Goal: Information Seeking & Learning: Check status

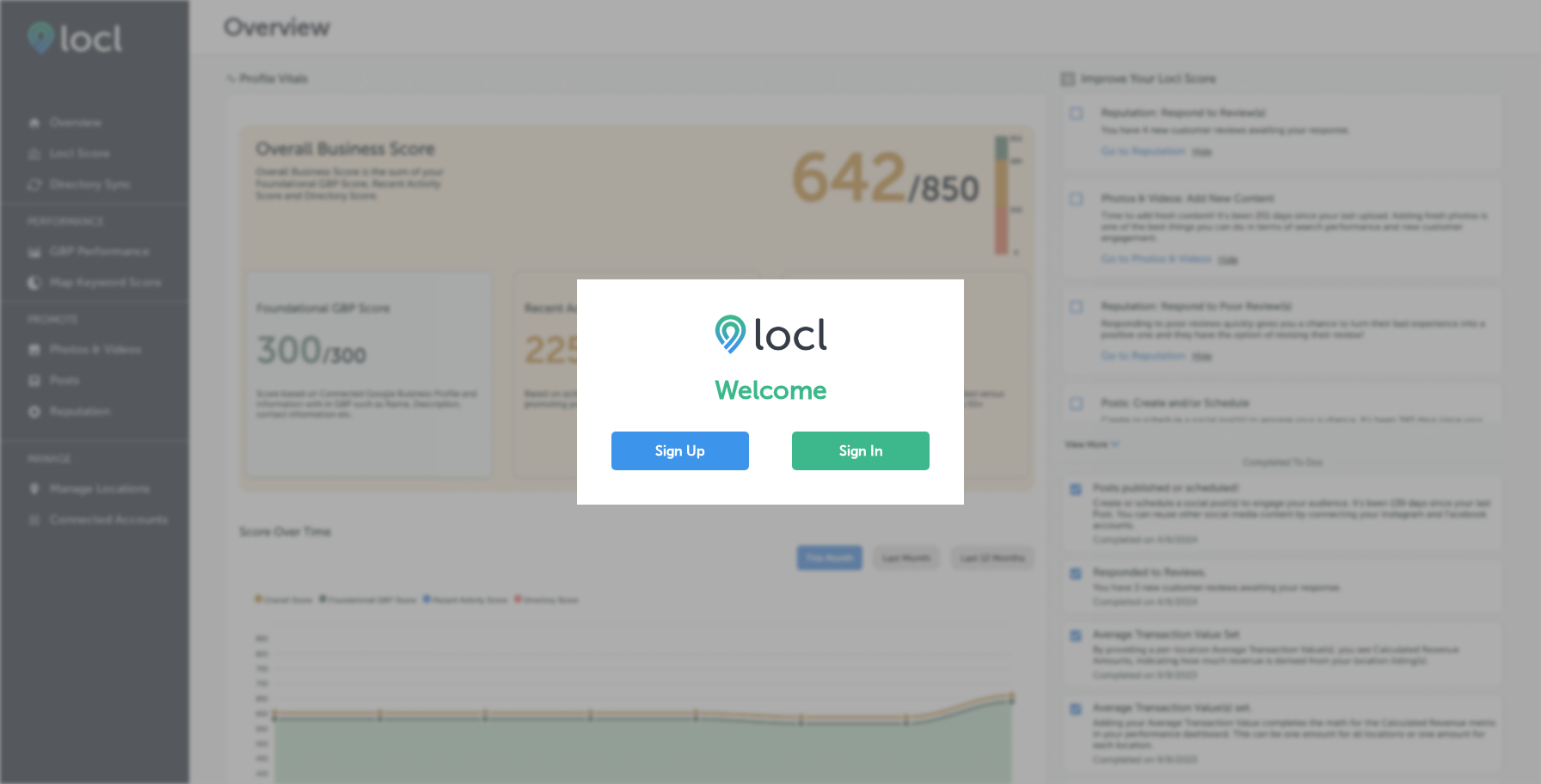
click at [1014, 206] on div "Welcome Sign Up Sign In" at bounding box center [770, 392] width 1541 height 784
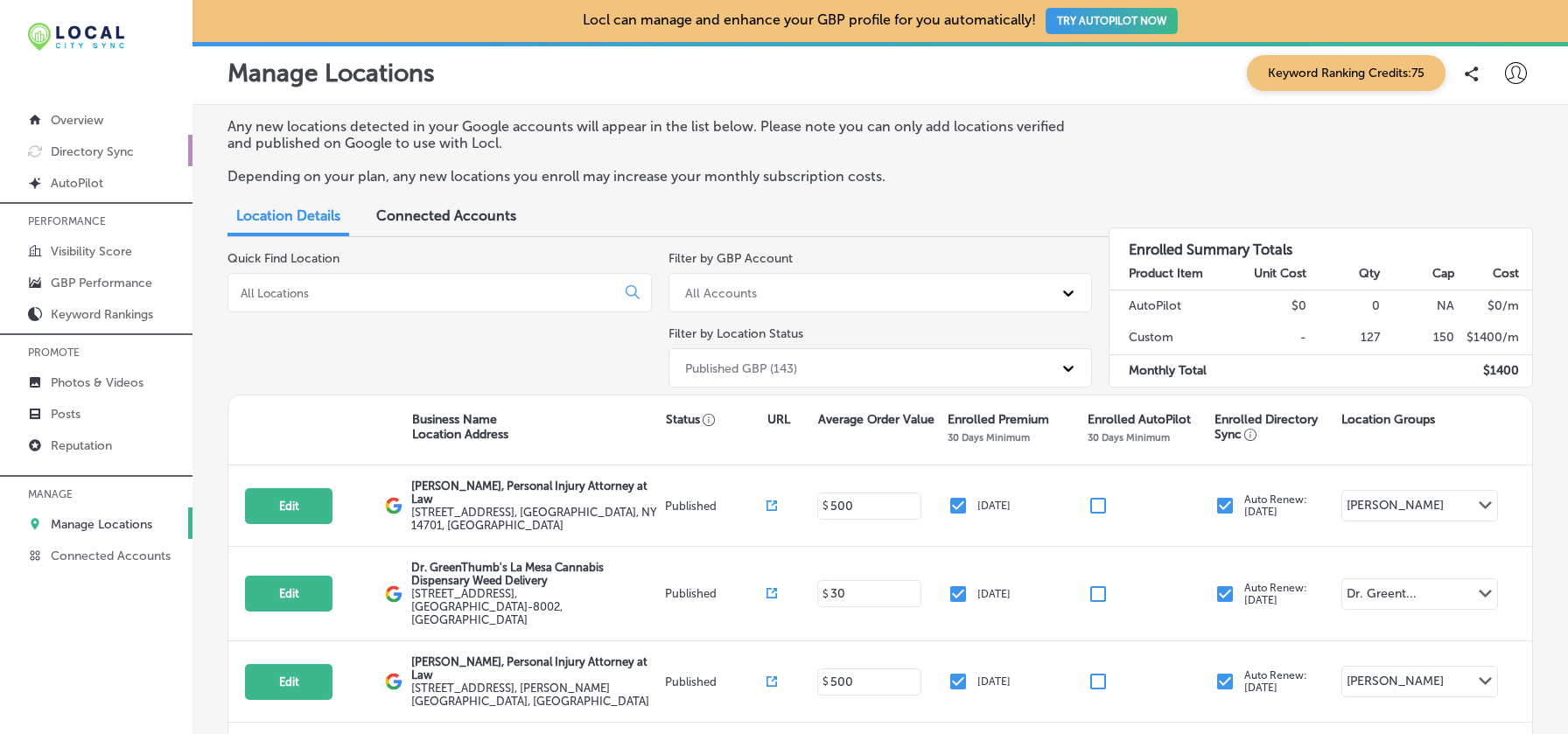
click at [116, 148] on p "Directory Sync" at bounding box center [92, 151] width 83 height 15
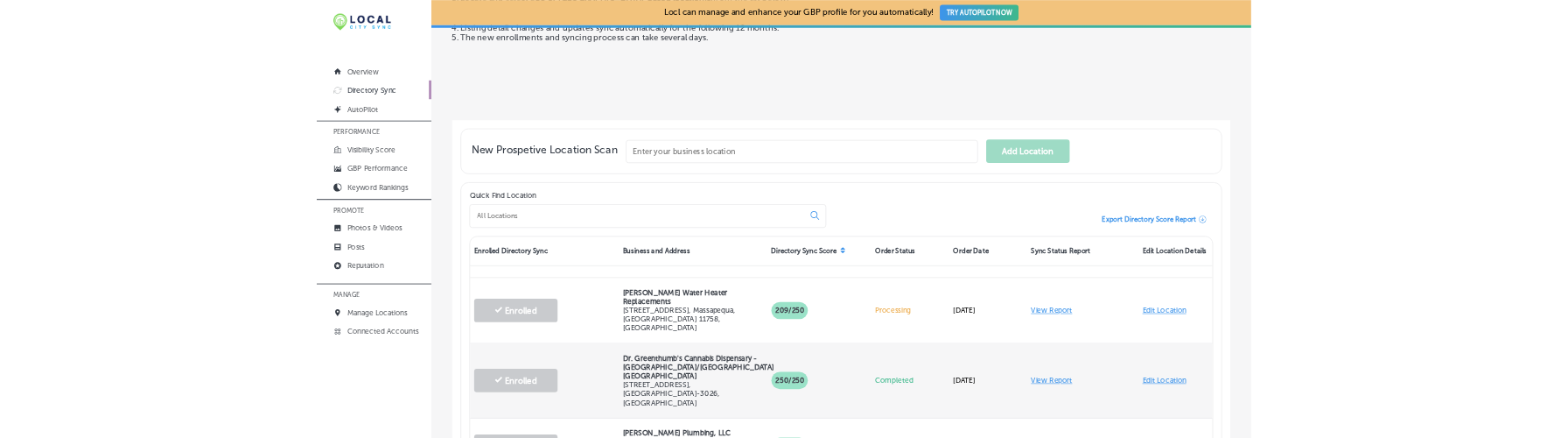
scroll to position [421, 0]
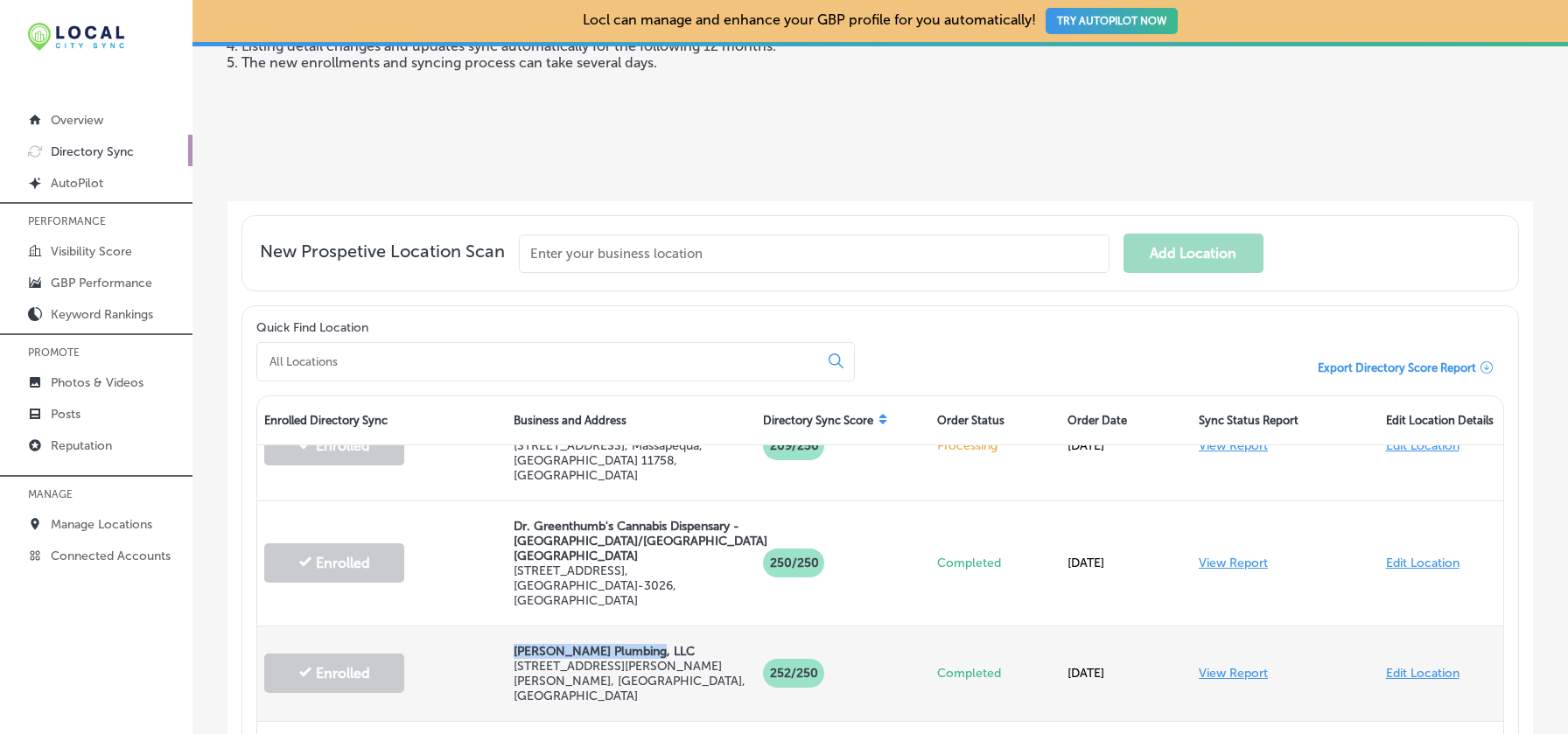
drag, startPoint x: 514, startPoint y: 537, endPoint x: 649, endPoint y: 533, distance: 135.1
click at [649, 644] on p "[PERSON_NAME] Plumbing, LLC" at bounding box center [631, 651] width 235 height 15
copy p "[PERSON_NAME] Plumbing, LLC"
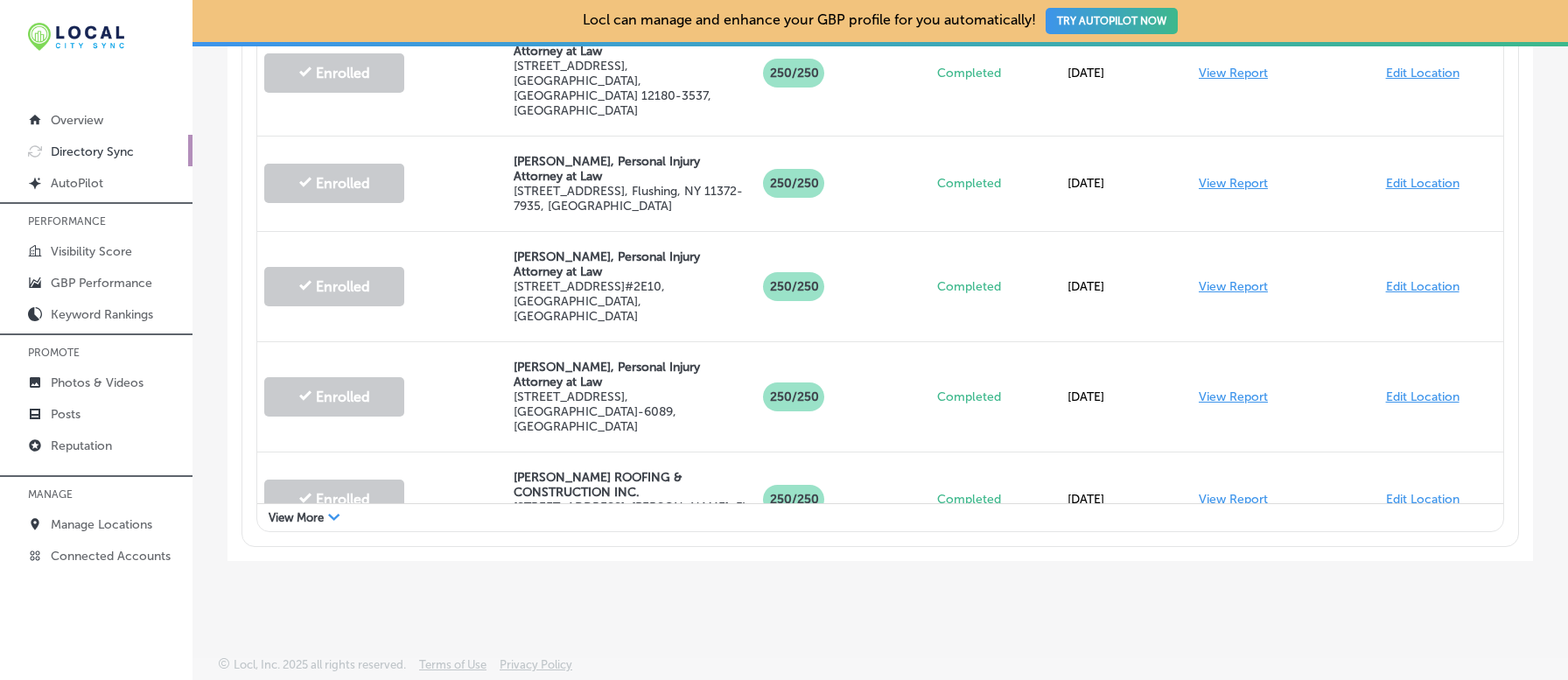
scroll to position [1153, 0]
click at [327, 519] on div "View More Path Created with Sketch." at bounding box center [880, 518] width 1246 height 27
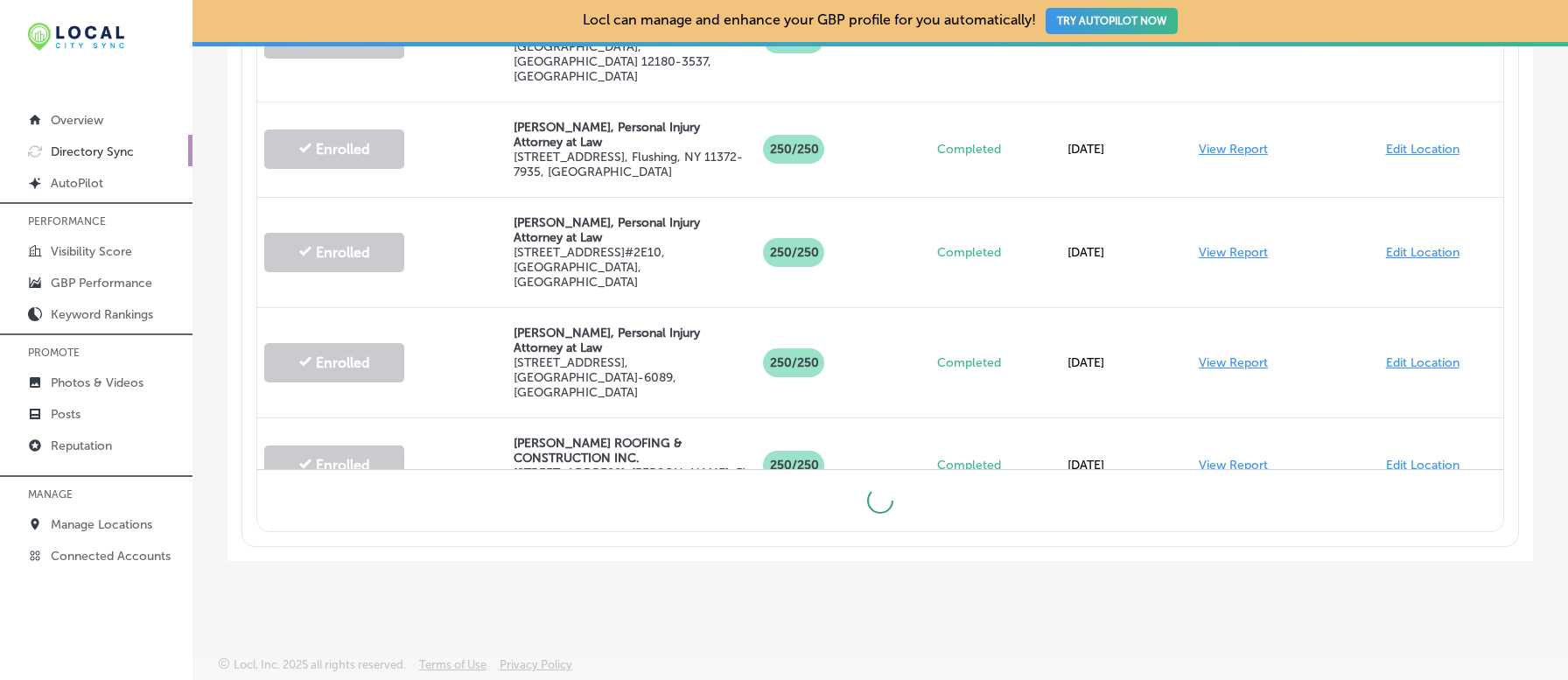
click at [819, 609] on div "Locl can manage and enhance your GBP profile for you automatically! TRY AUTOPIL…" at bounding box center [880, 340] width 1376 height 680
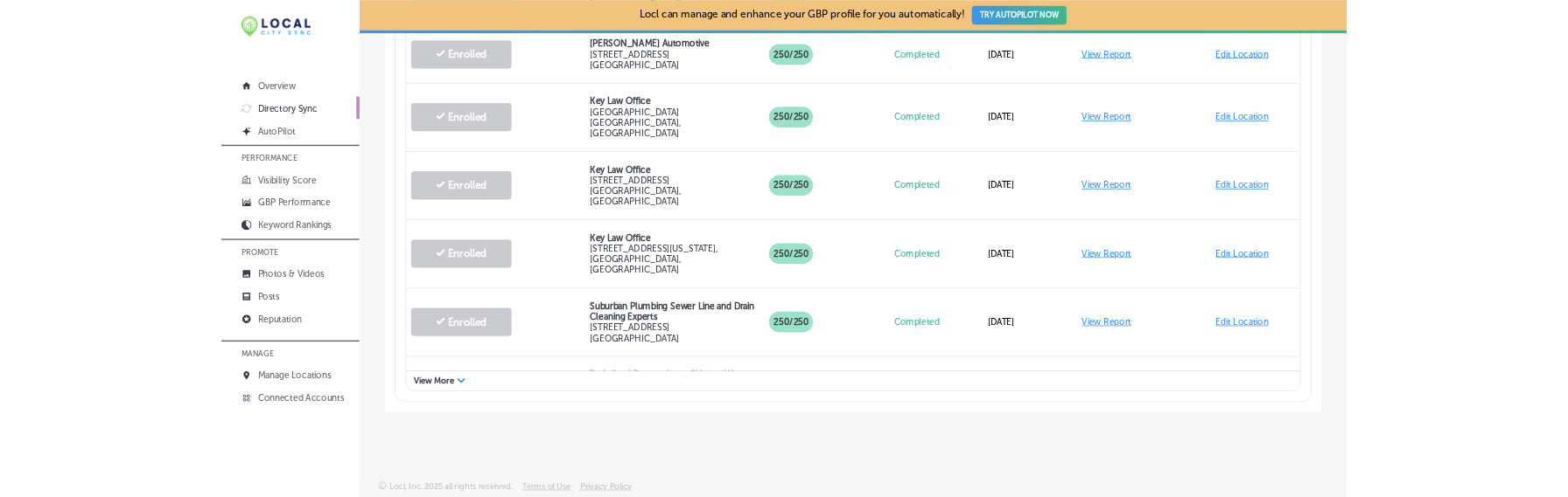
scroll to position [2363, 0]
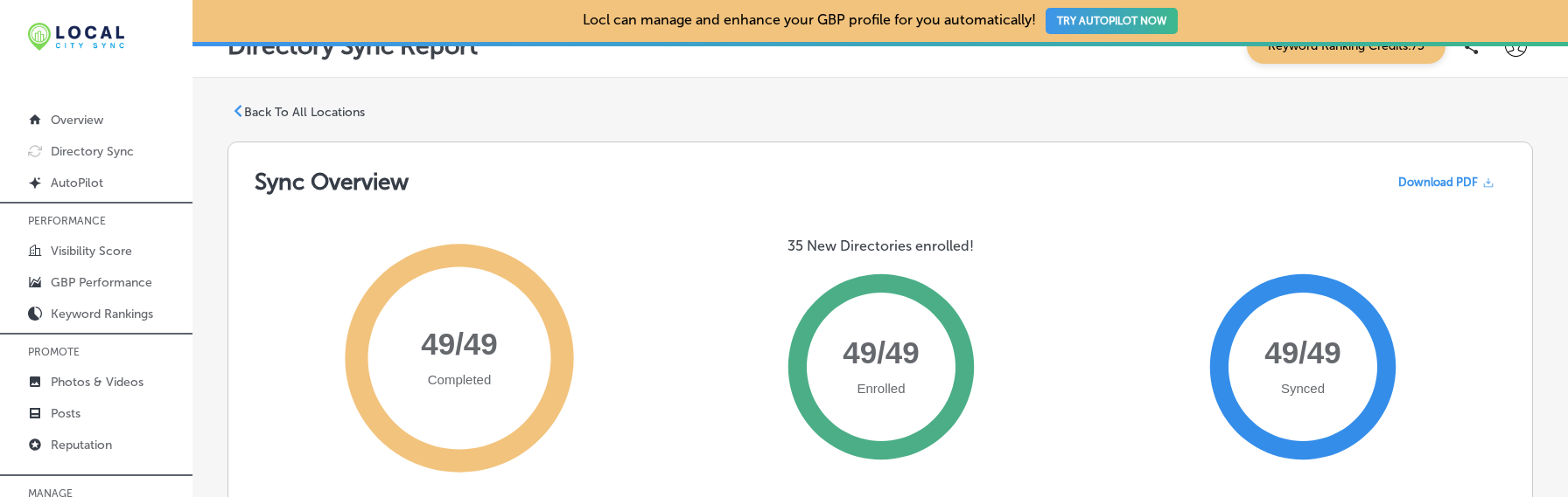
scroll to position [25, 0]
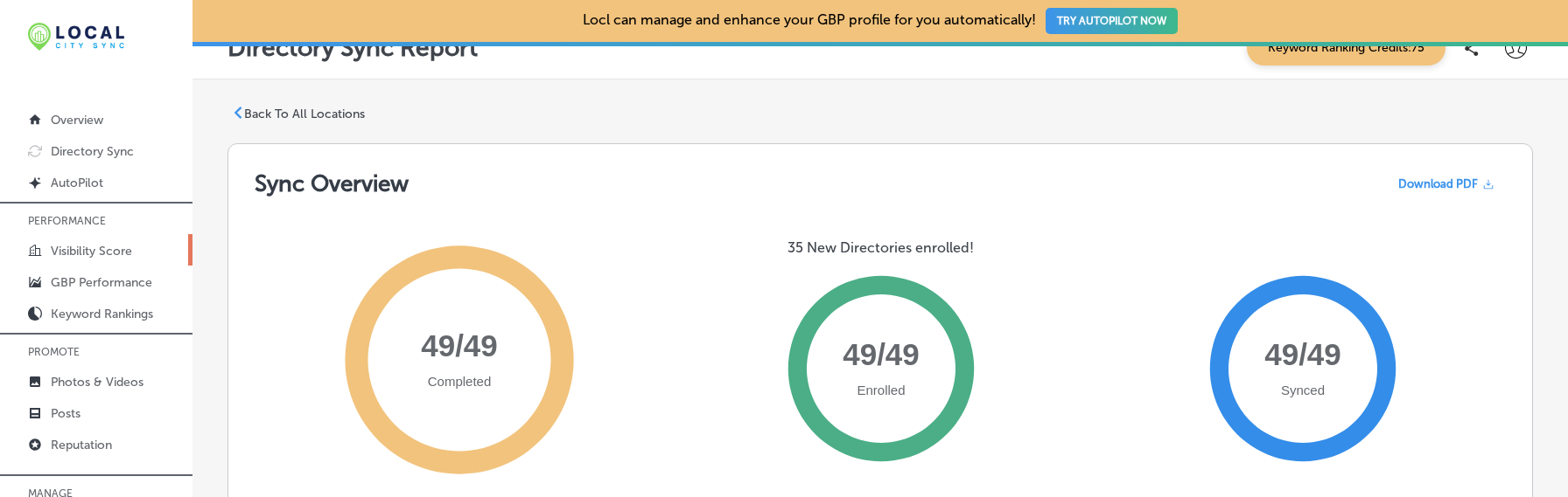
click at [138, 251] on link "Visibility Score" at bounding box center [96, 250] width 192 height 31
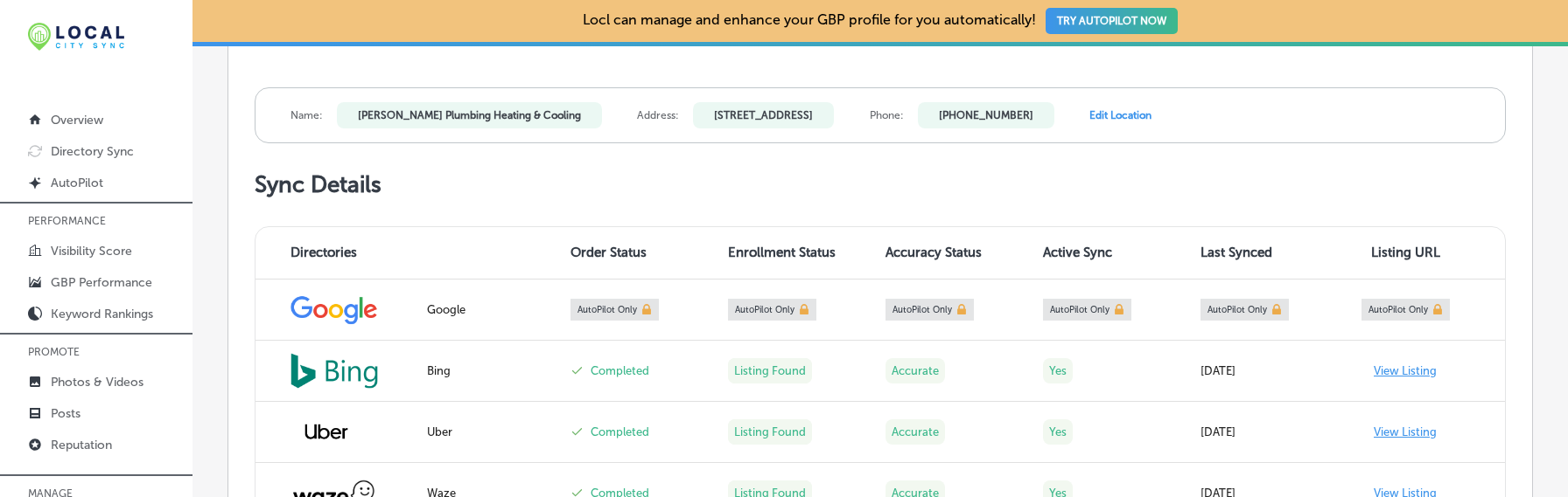
scroll to position [555, 0]
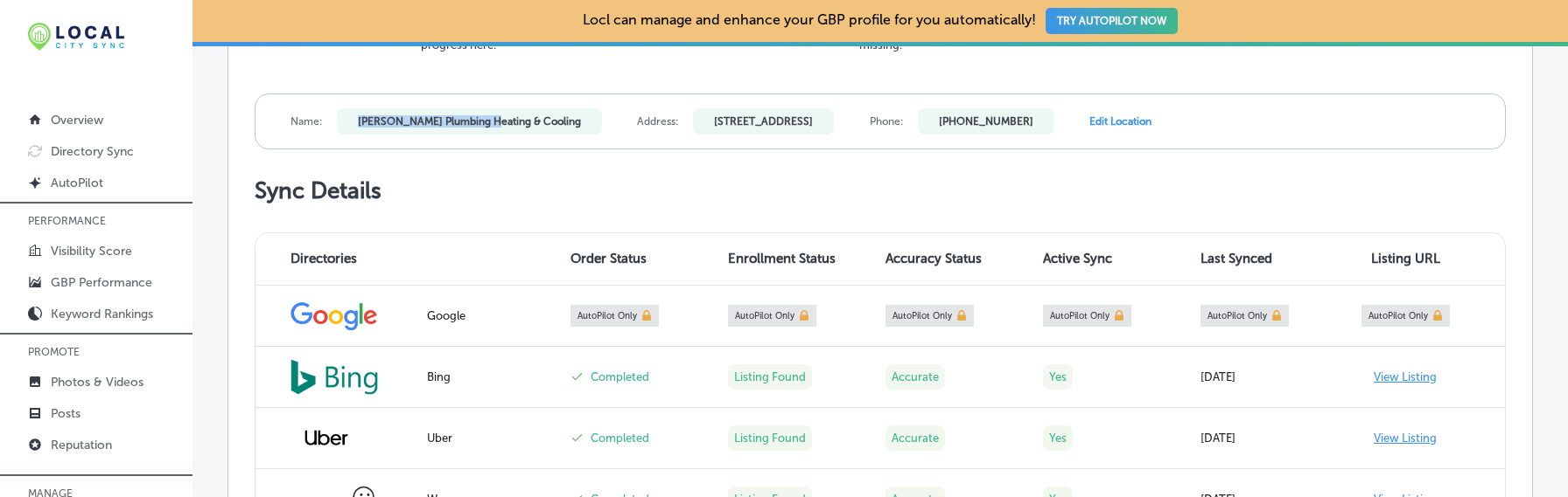
drag, startPoint x: 356, startPoint y: 122, endPoint x: 494, endPoint y: 123, distance: 138.0
click at [494, 123] on p "[PERSON_NAME] Plumbing Heating & Cooling" at bounding box center [469, 122] width 265 height 26
copy p "[PERSON_NAME] Plumbing Heating"
click at [151, 255] on link "Visibility Score" at bounding box center [96, 250] width 192 height 31
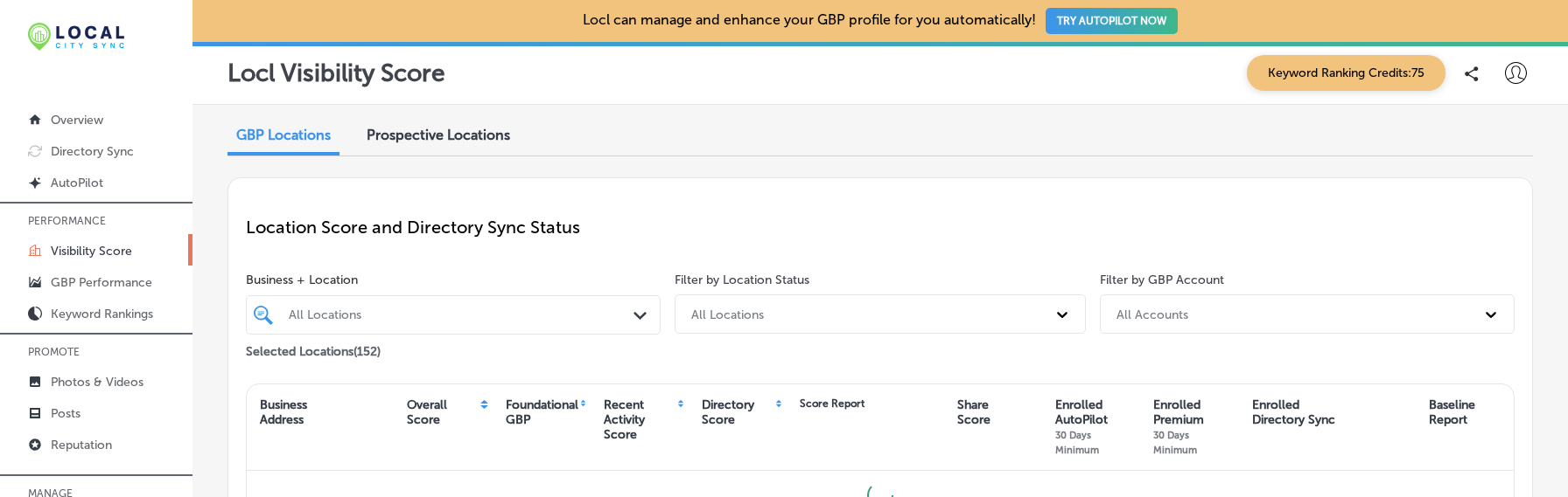
click at [399, 312] on div "All Locations Path Created with Sketch." at bounding box center [453, 315] width 415 height 39
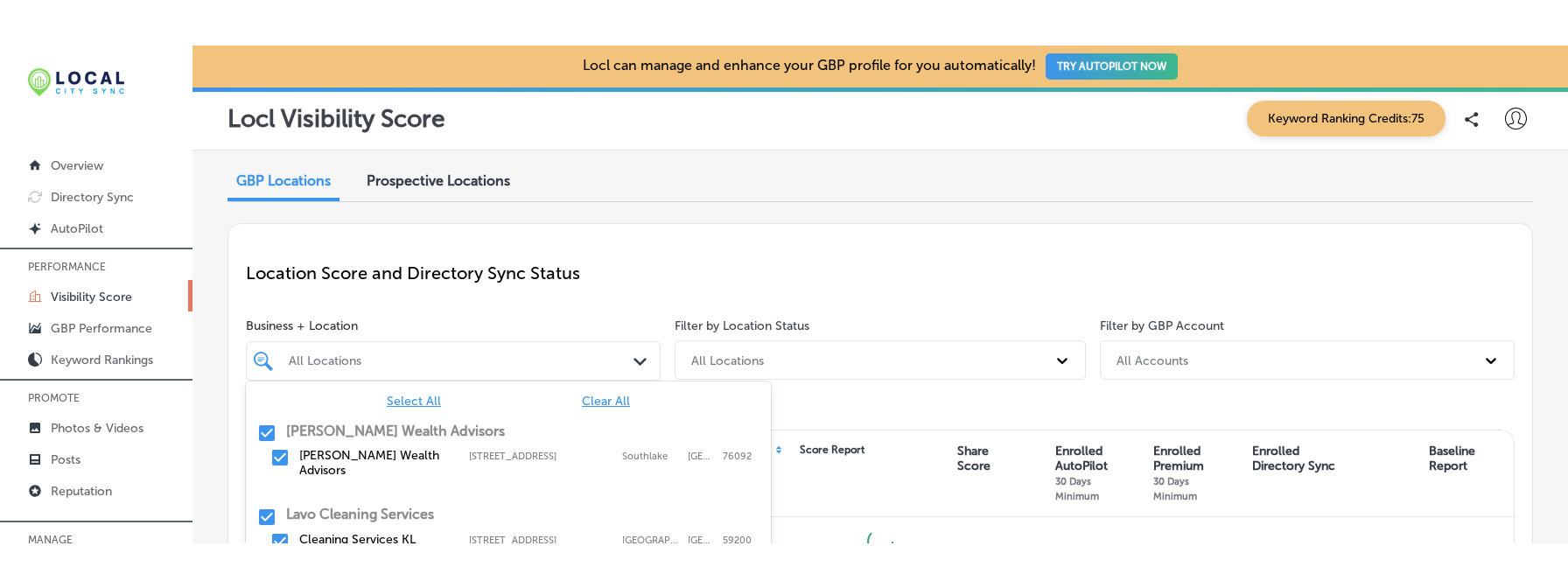
scroll to position [81, 0]
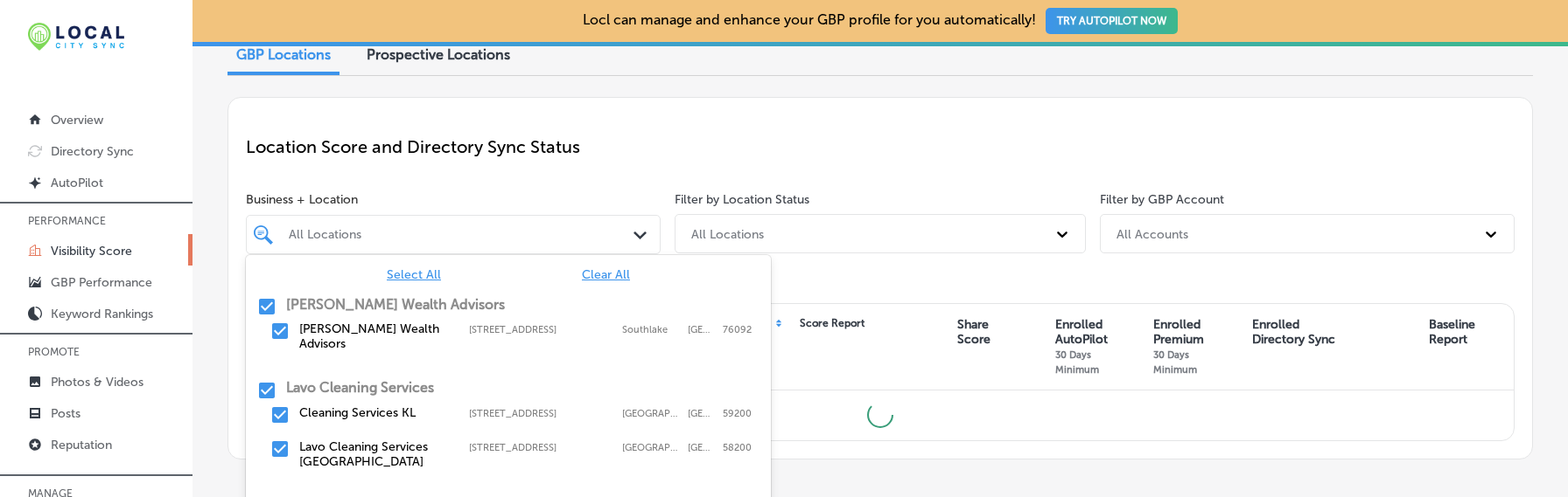
click at [609, 271] on span "Clear All" at bounding box center [605, 274] width 48 height 15
type input "√"
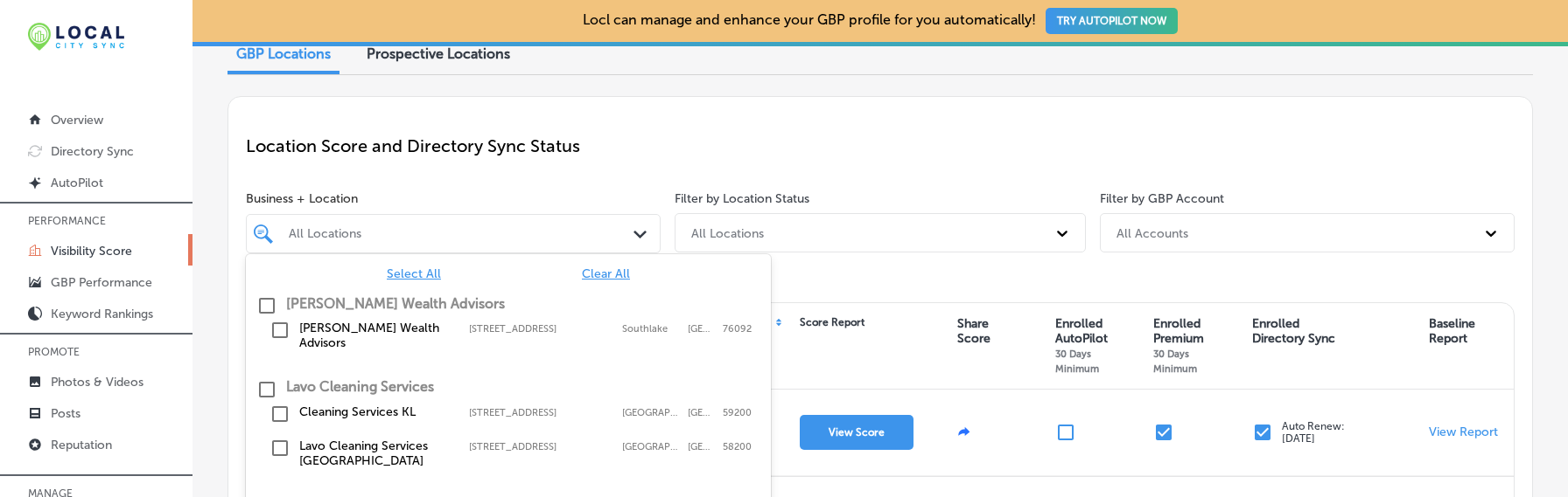
paste input "[PERSON_NAME] Plumbing Heating"
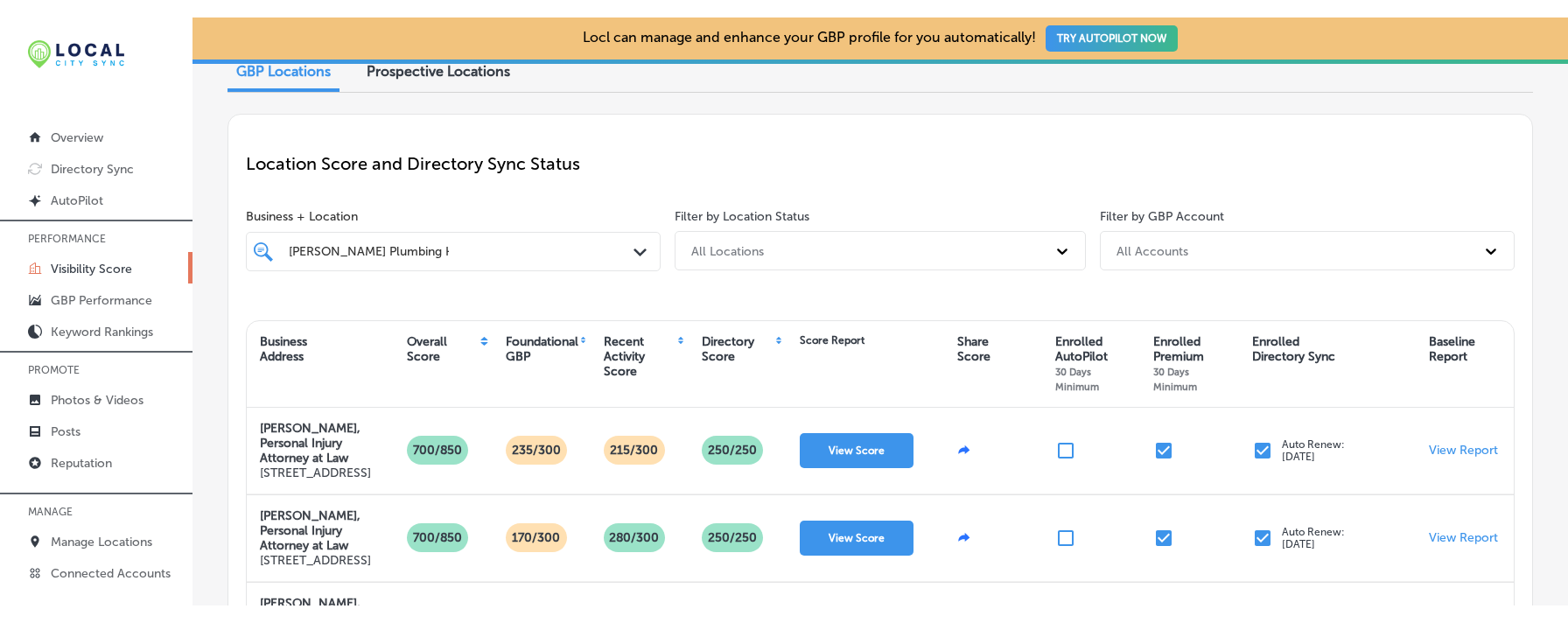
scroll to position [69, 0]
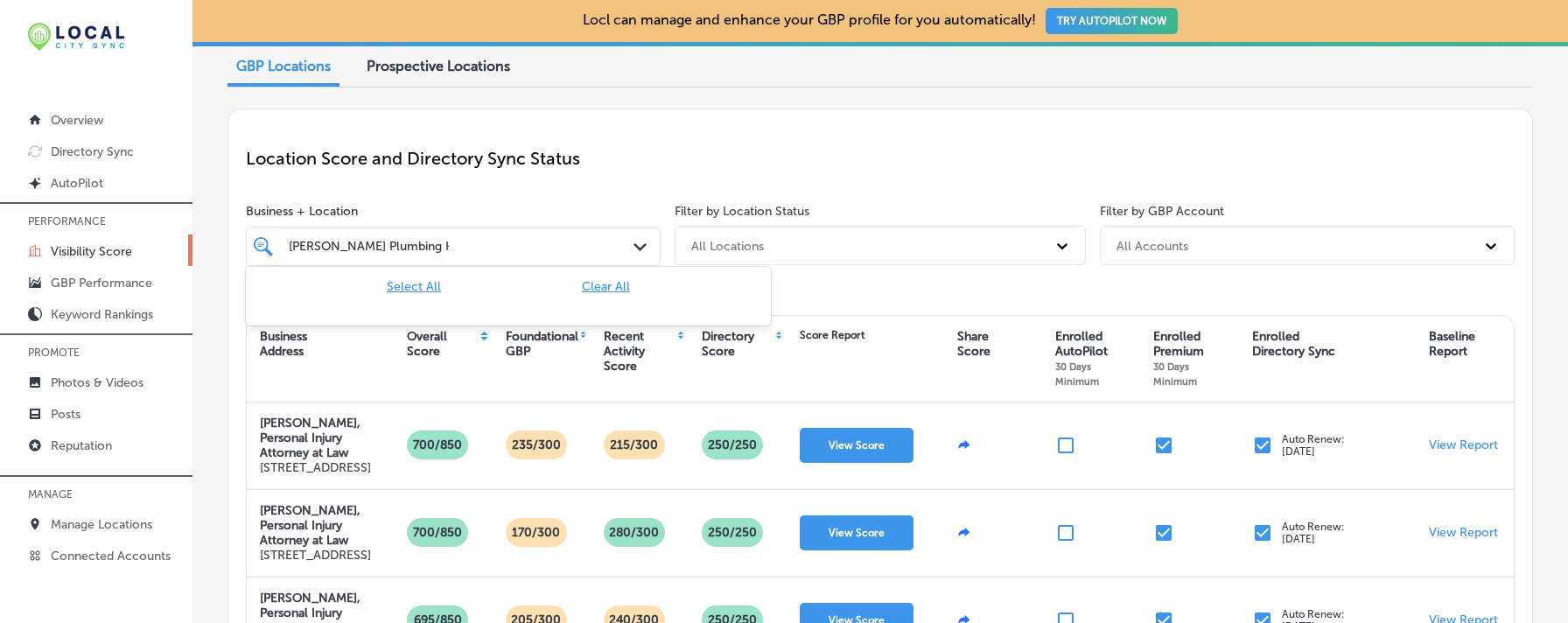
click at [438, 257] on div "[PERSON_NAME] Plumbing Heating [PERSON_NAME] Plumbing Heating" at bounding box center [452, 246] width 346 height 26
click at [496, 183] on div "Location Score and Directory Sync Status" at bounding box center [880, 158] width 1269 height 63
click at [460, 254] on div "[PERSON_NAME] Plumbing Heating [PERSON_NAME] Plumbing Heating" at bounding box center [436, 246] width 299 height 22
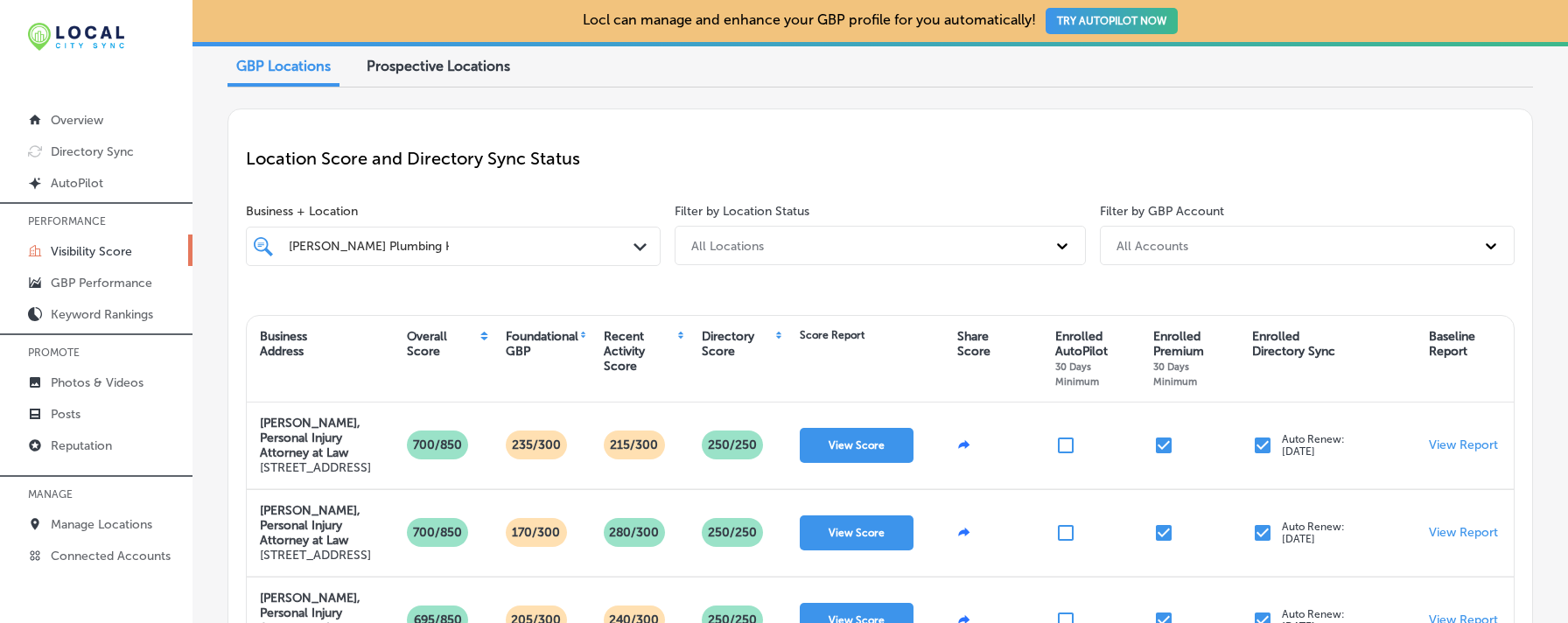
click at [460, 254] on div "[PERSON_NAME] Plumbing Heating [PERSON_NAME] Plumbing Heating" at bounding box center [436, 246] width 299 height 22
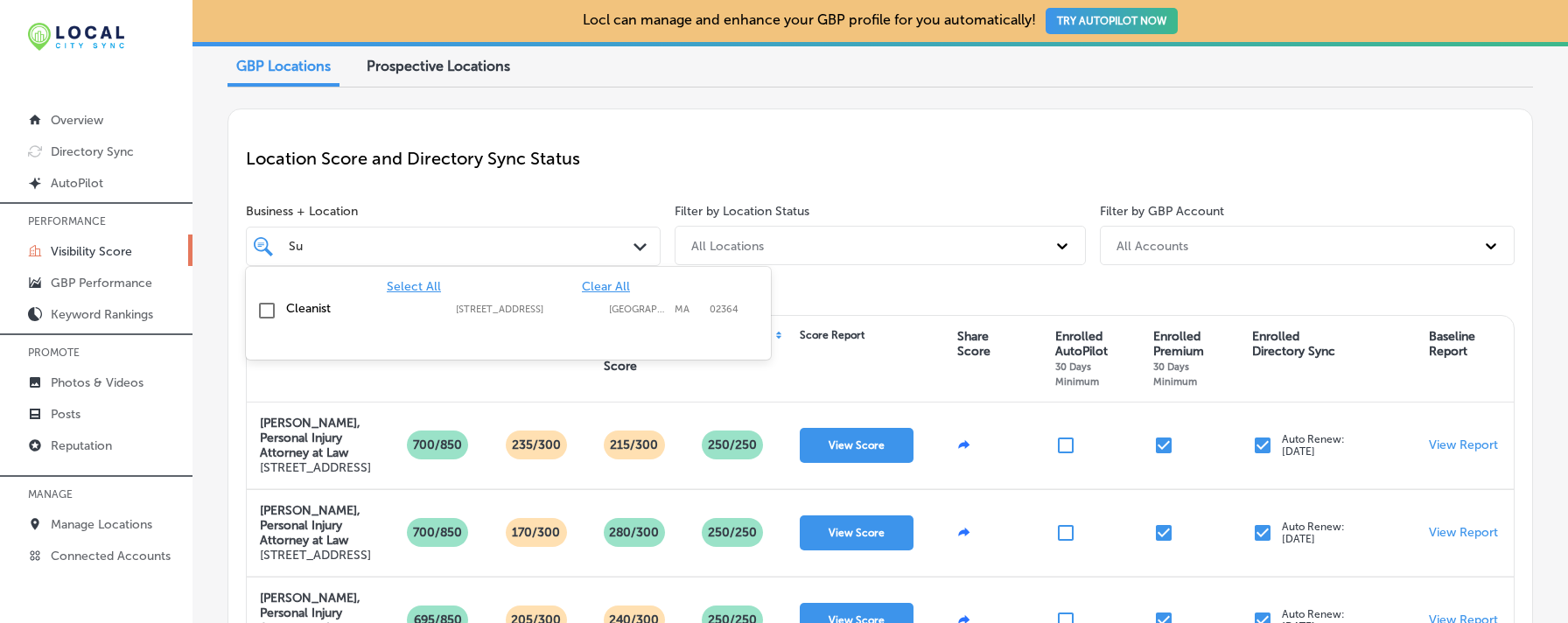
type input "S"
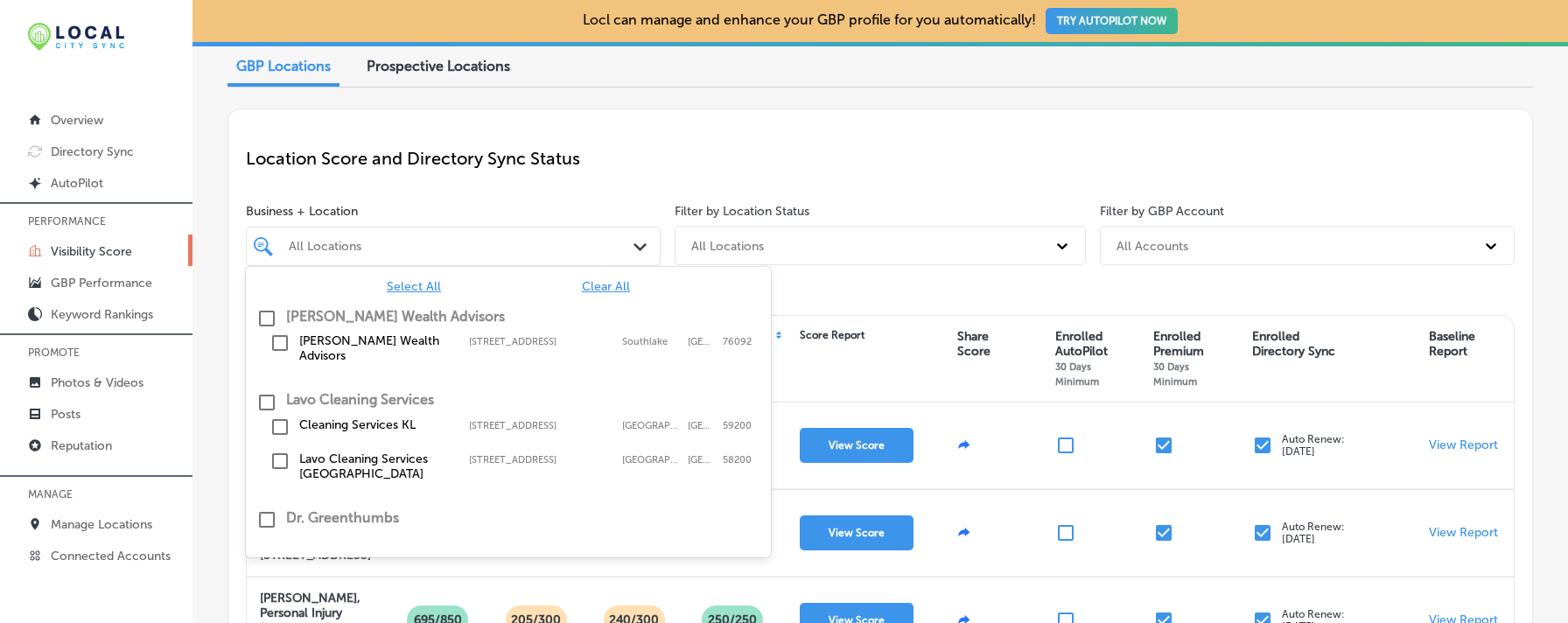
click at [610, 134] on div "Location Score and Directory Sync Status" at bounding box center [880, 158] width 1269 height 63
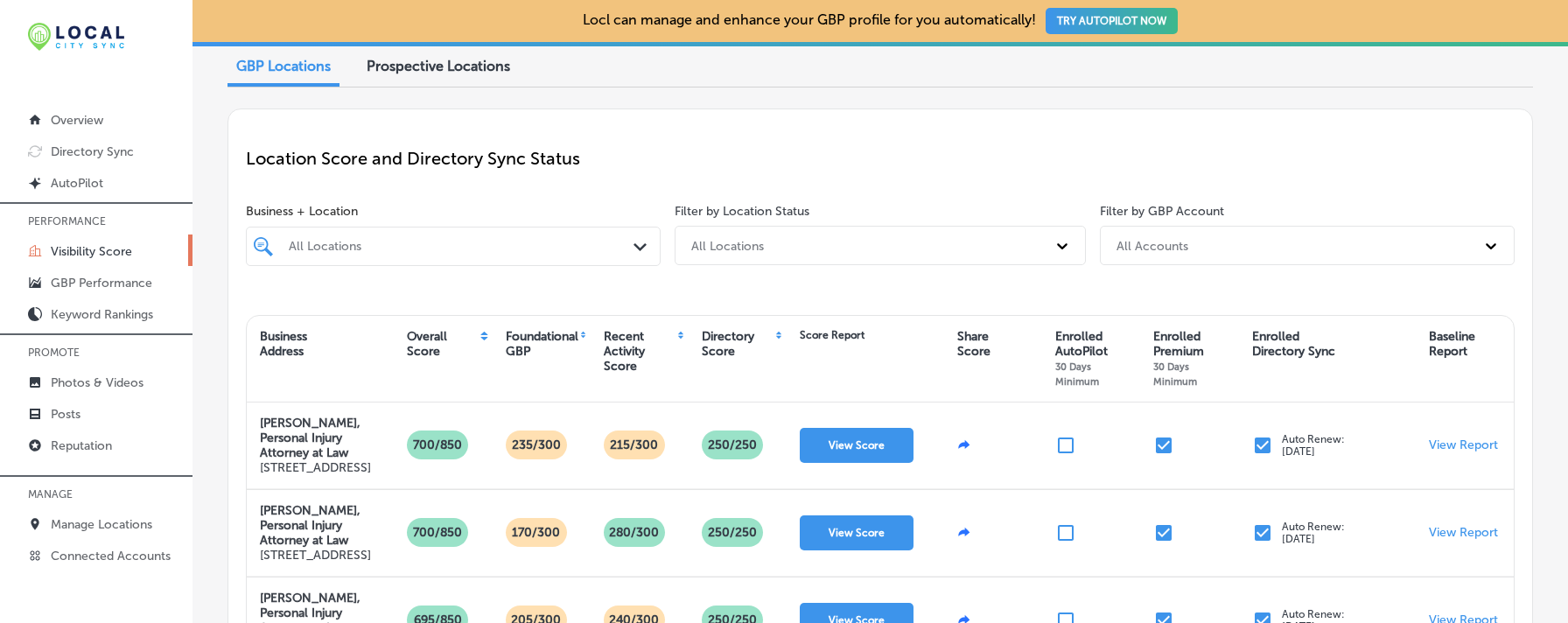
click at [779, 337] on div "Directory Score" at bounding box center [738, 359] width 98 height 69
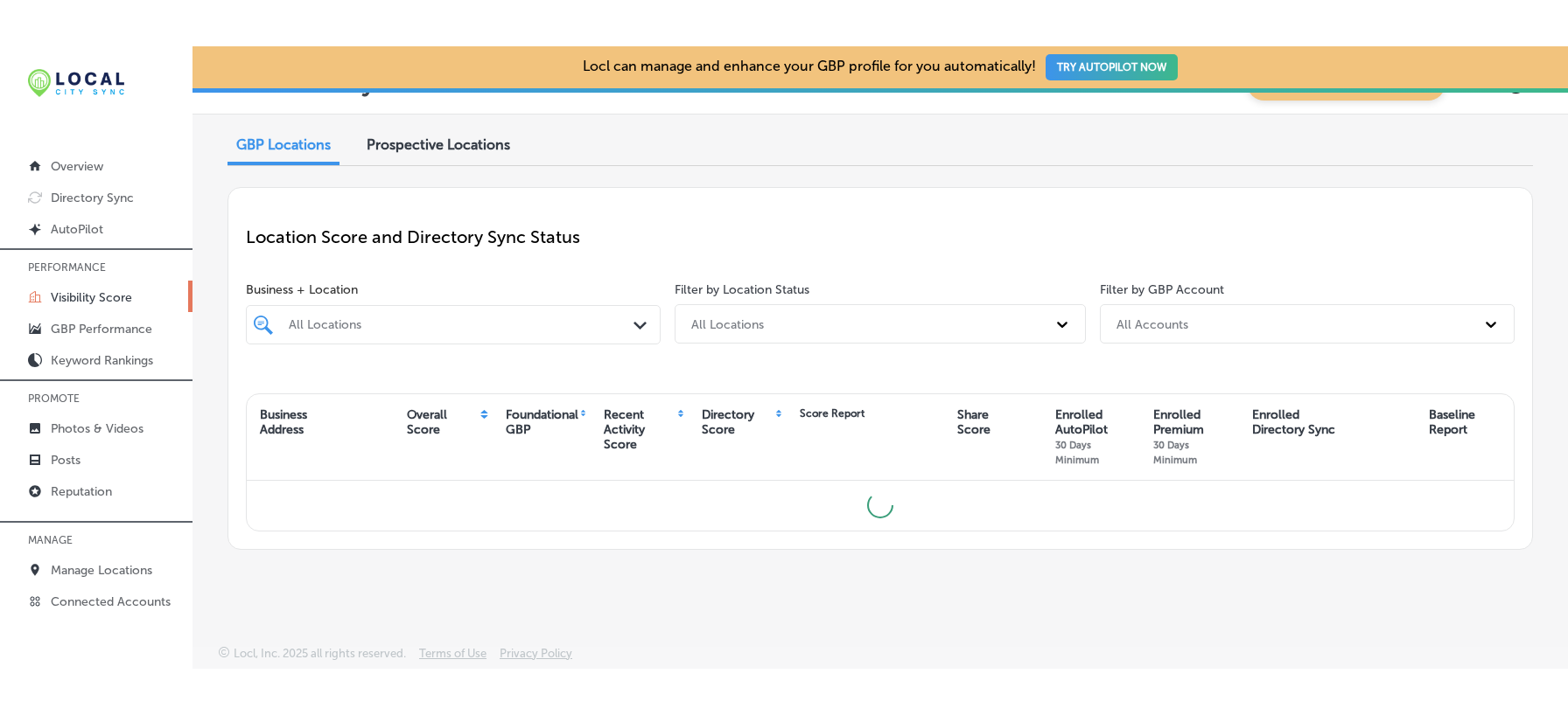
scroll to position [34, 0]
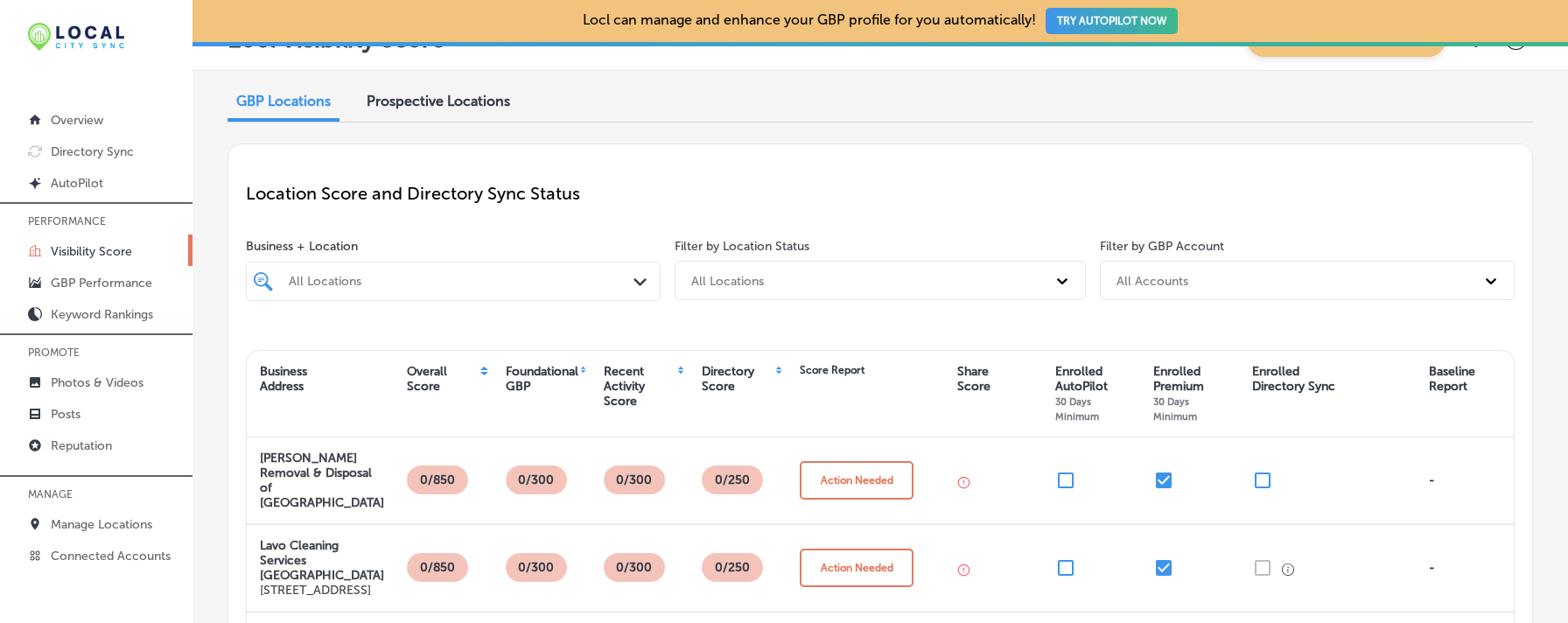
click at [777, 369] on div "Directory Score" at bounding box center [738, 393] width 98 height 69
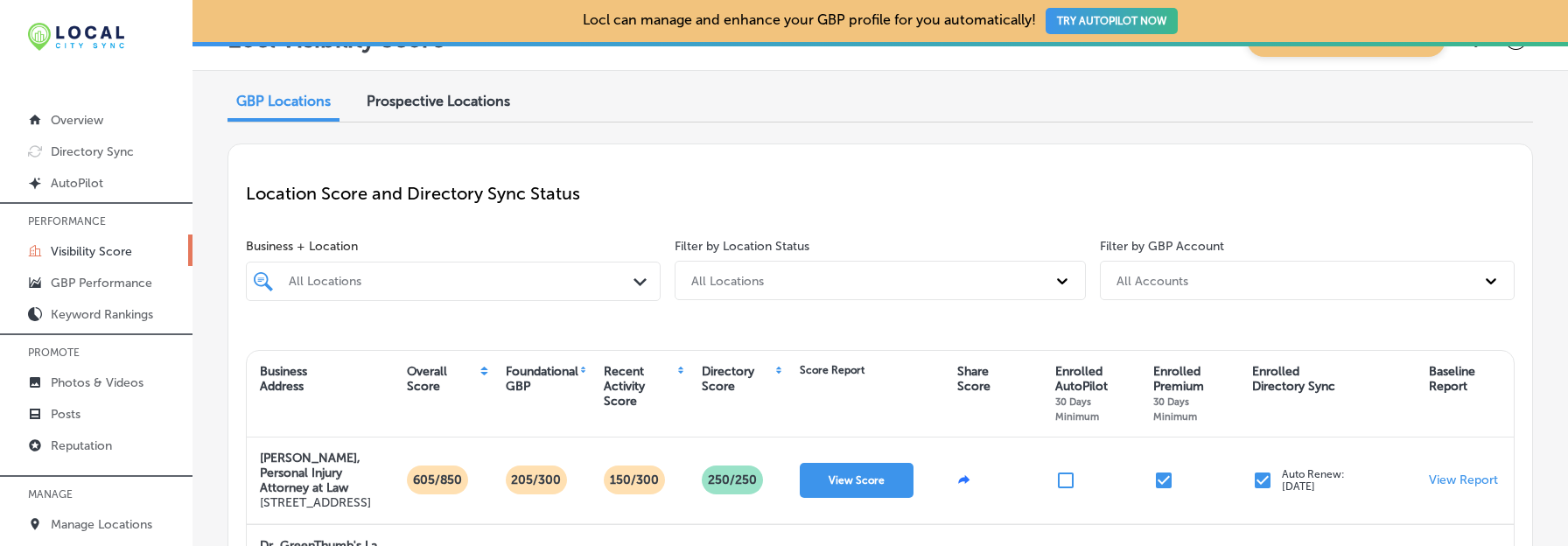
click at [489, 108] on span "Prospective Locations" at bounding box center [439, 101] width 143 height 17
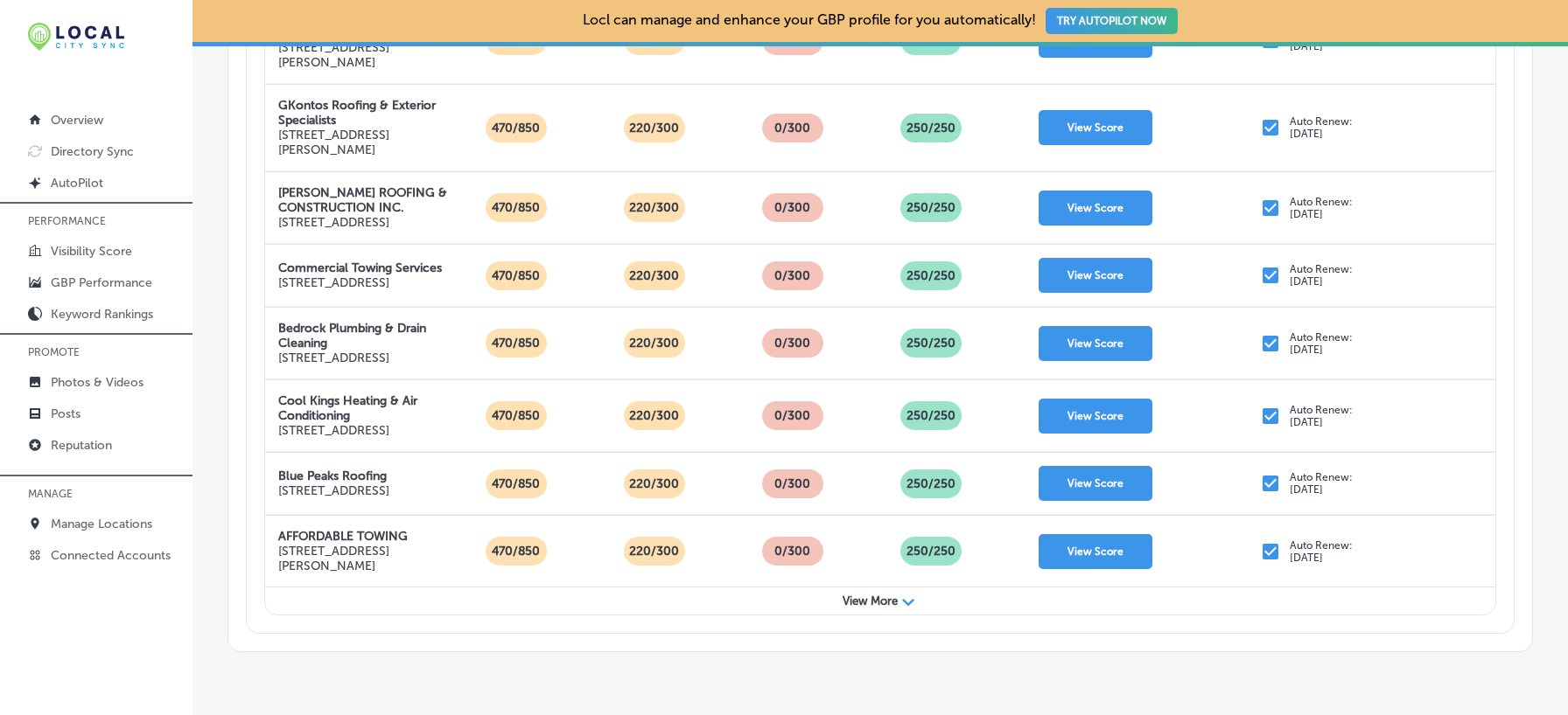
scroll to position [941, 0]
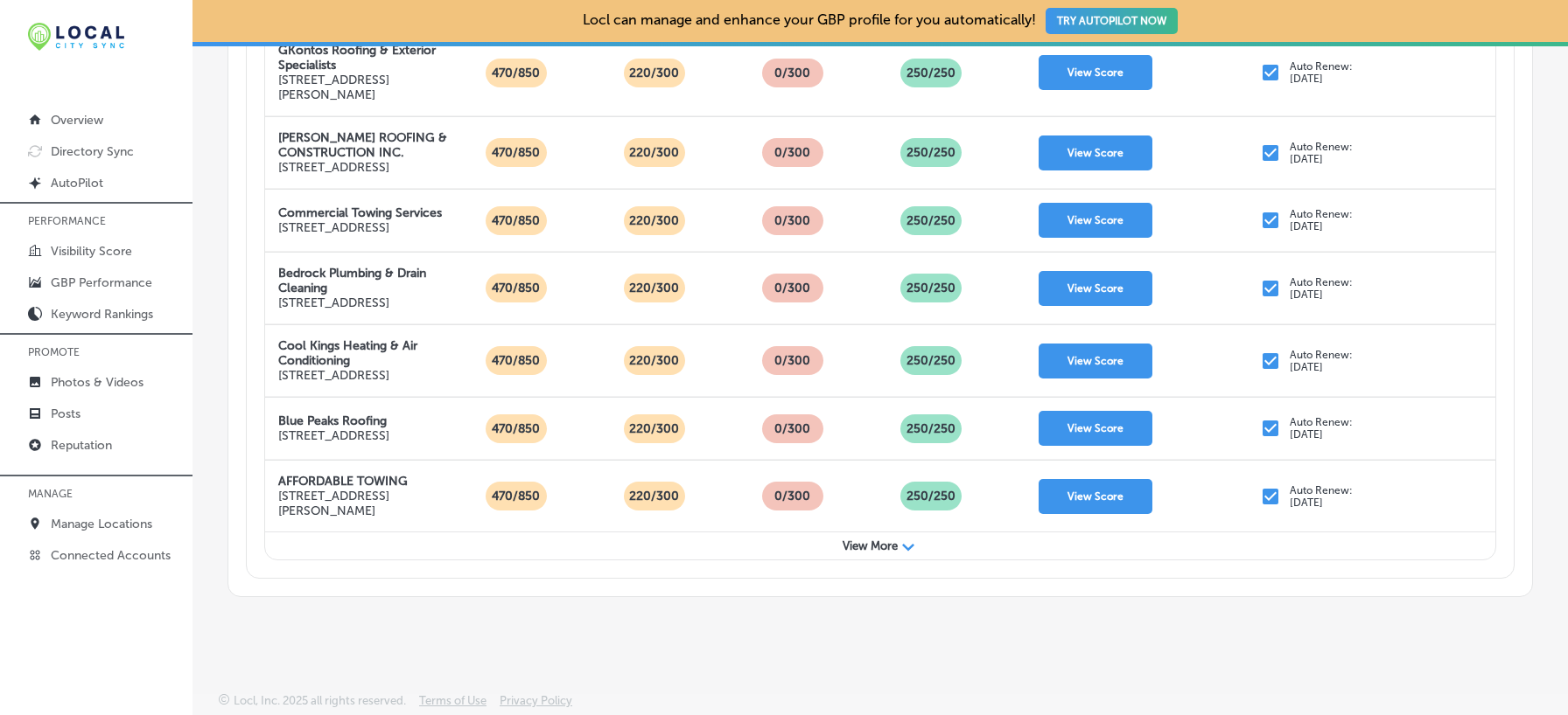
click at [908, 545] on icon "Path Created with Sketch." at bounding box center [908, 547] width 12 height 7
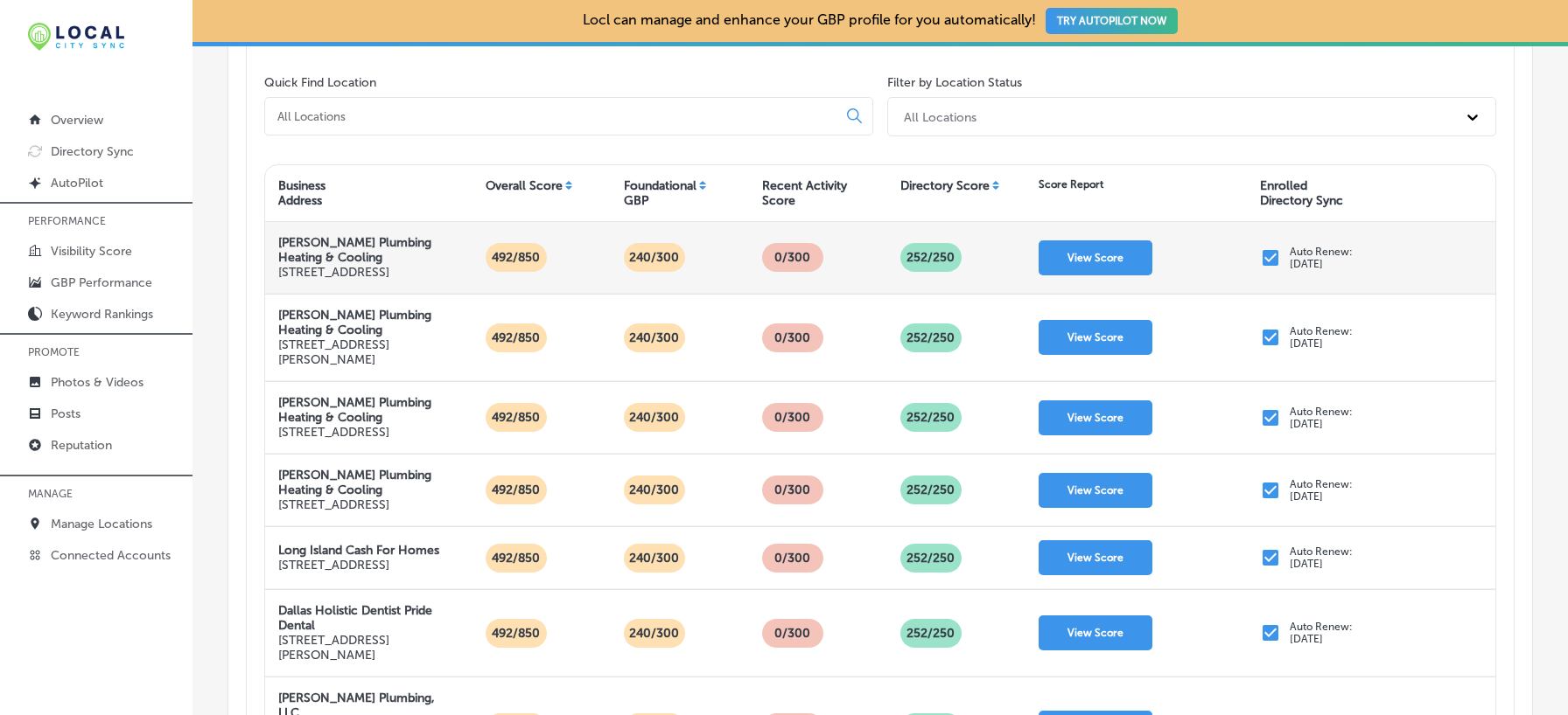
scroll to position [270, 0]
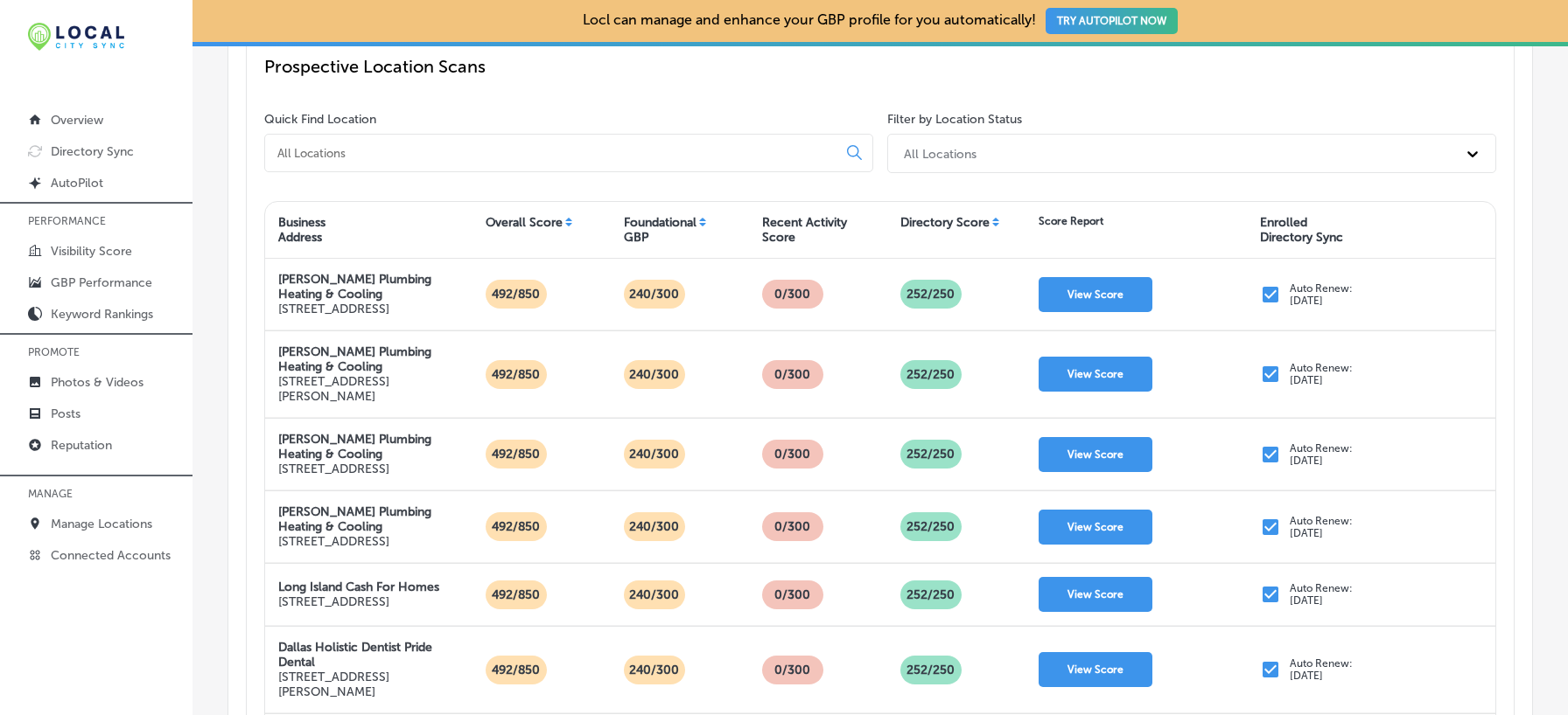
click at [996, 222] on div "Directory Score" at bounding box center [956, 230] width 138 height 38
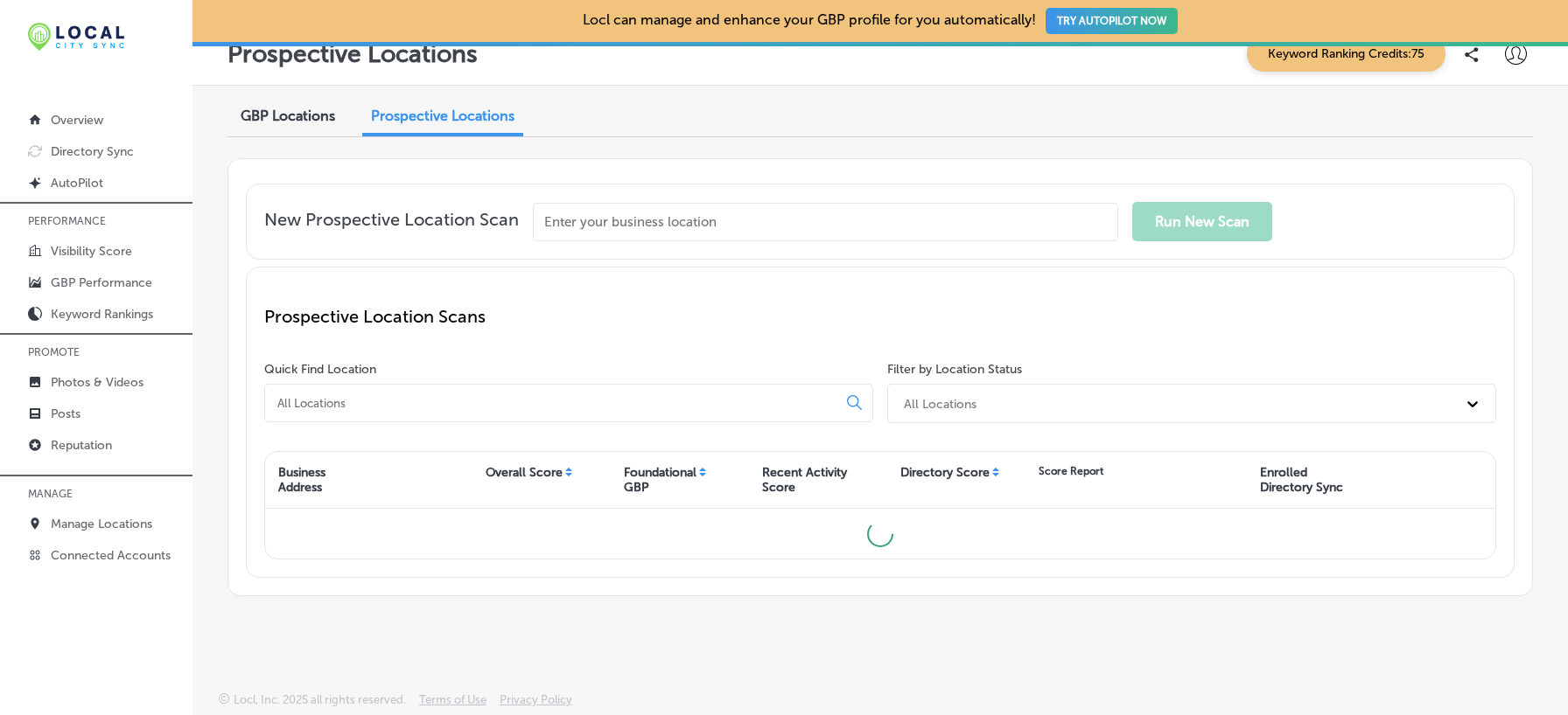
scroll to position [18, 0]
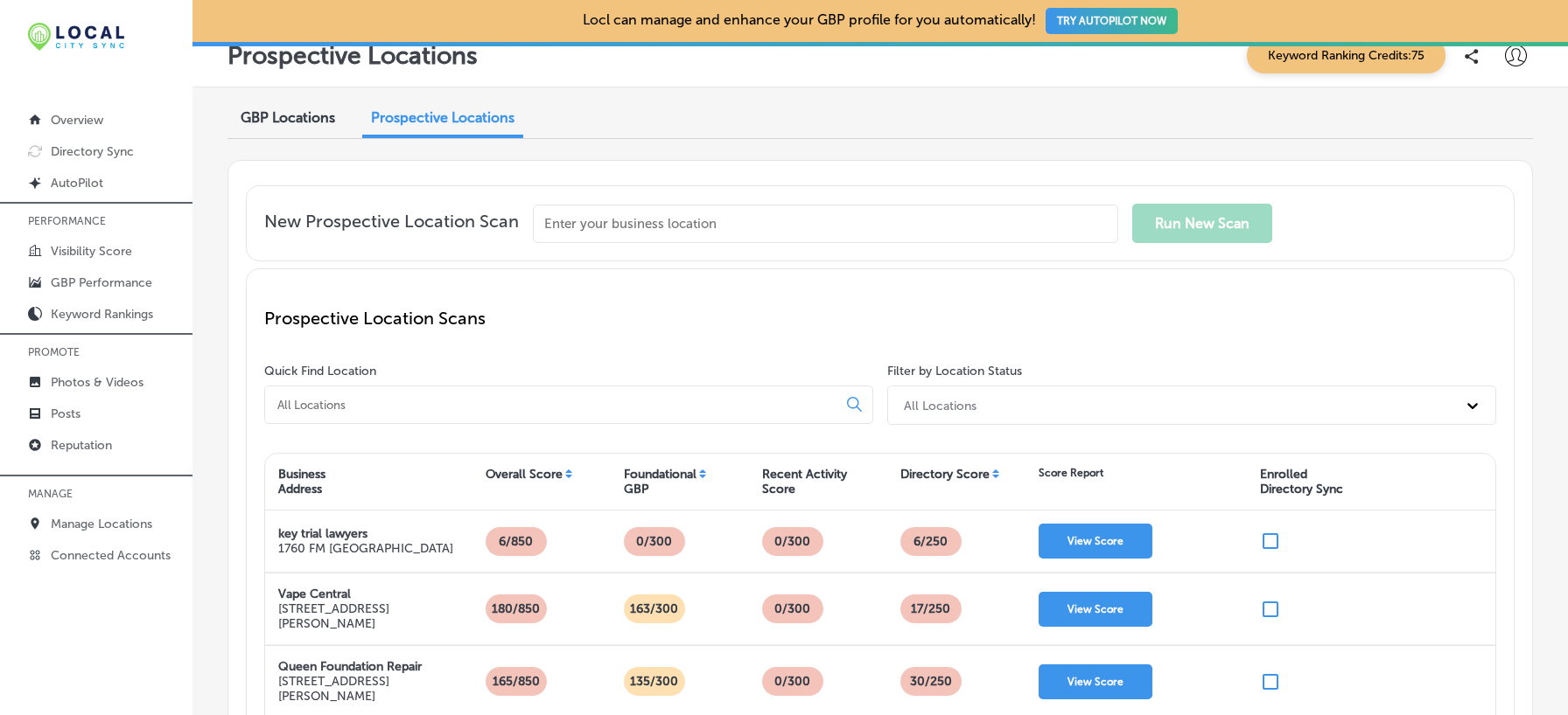
click at [996, 472] on div "Directory Score" at bounding box center [956, 482] width 138 height 38
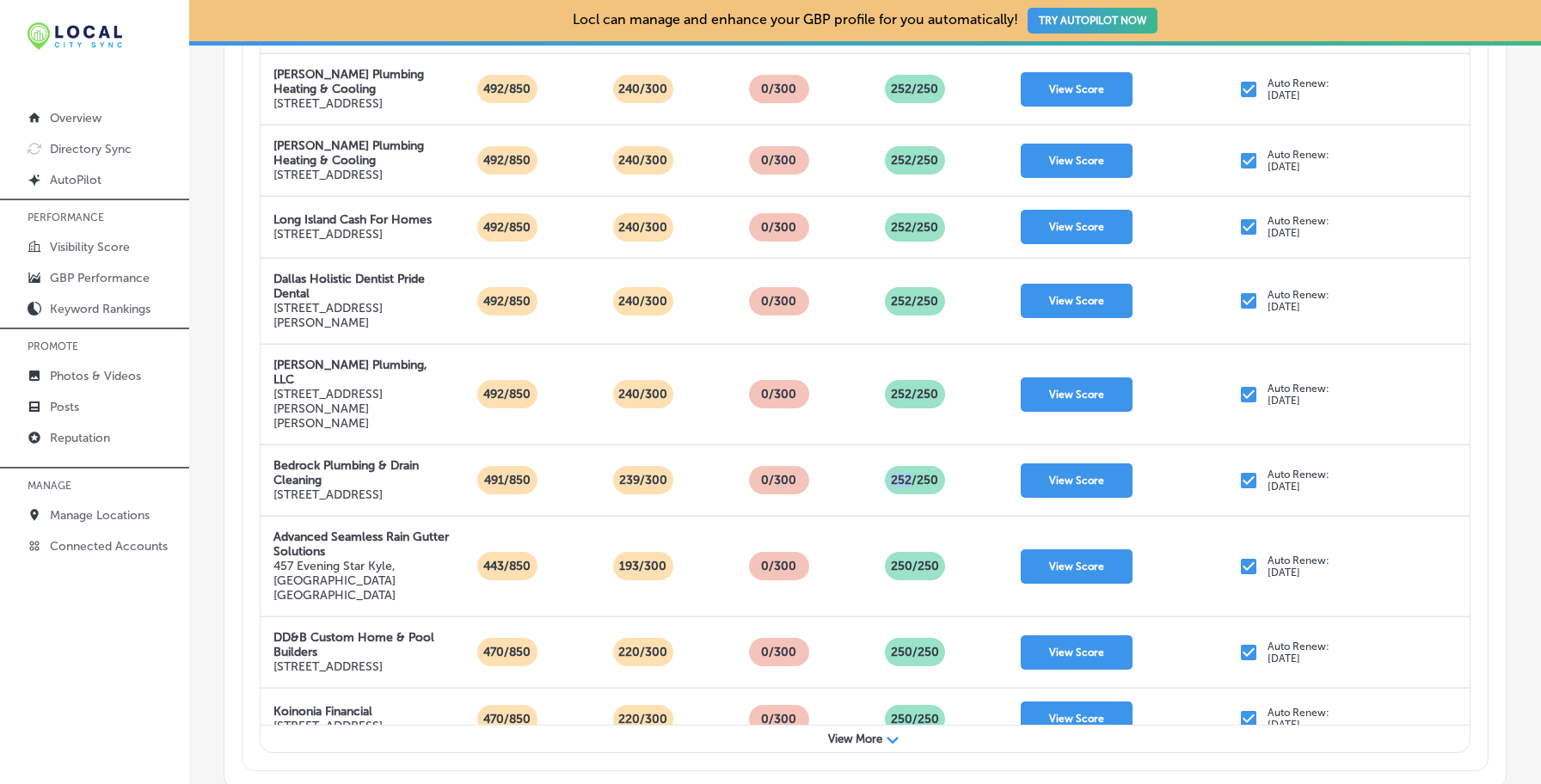
scroll to position [845, 0]
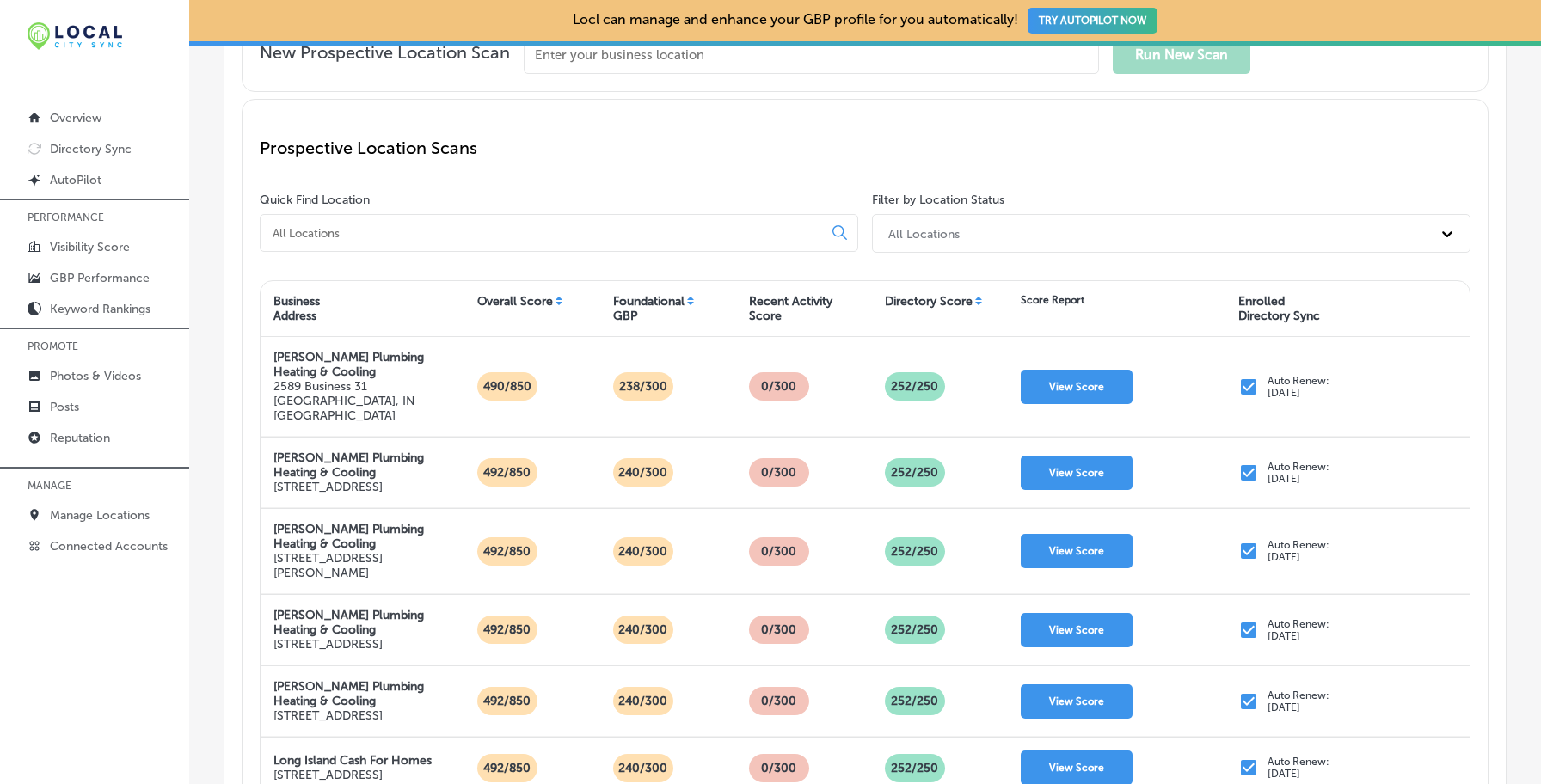
scroll to position [181, 0]
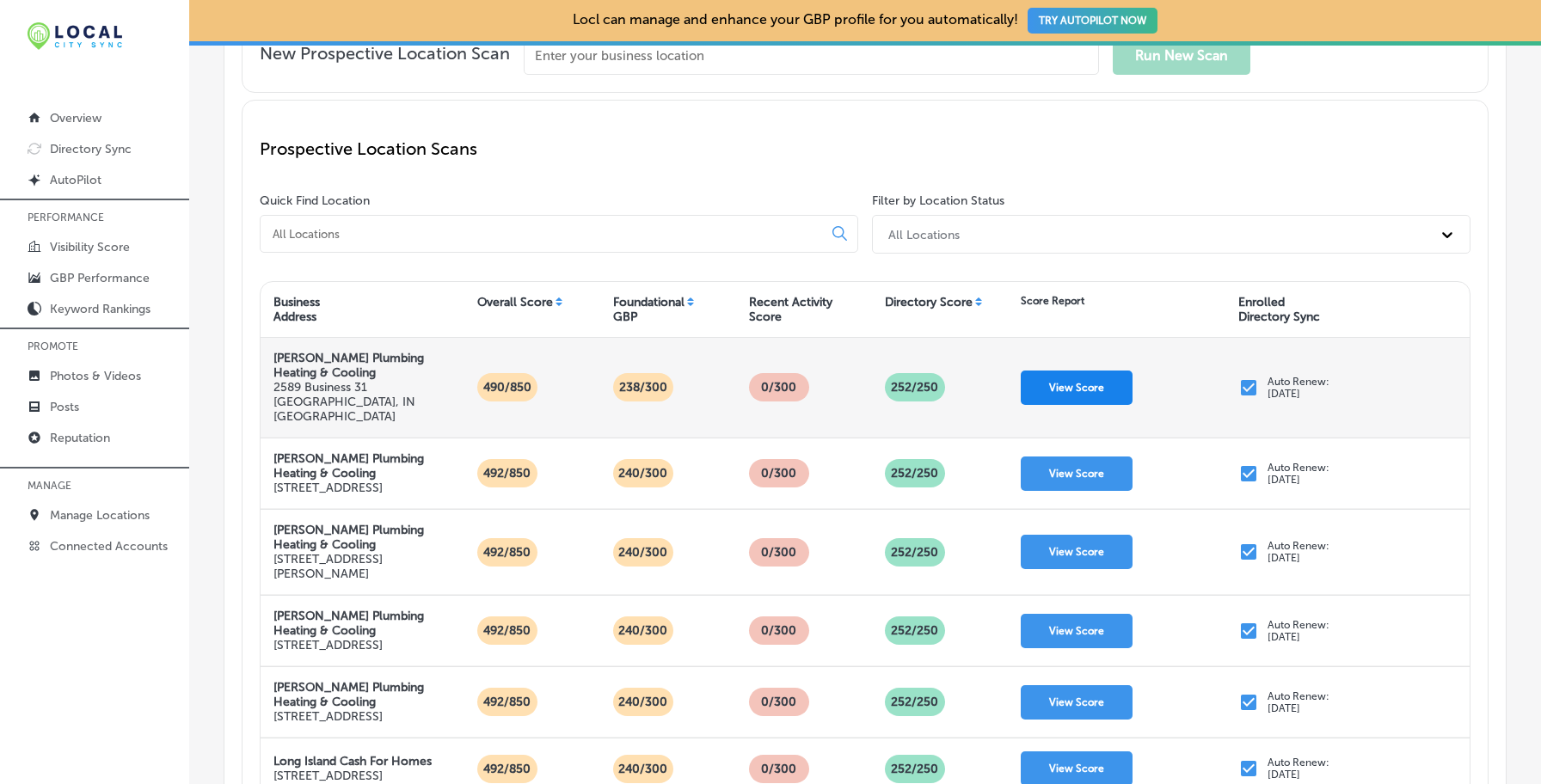
click at [1048, 382] on button "View Score" at bounding box center [1076, 388] width 112 height 35
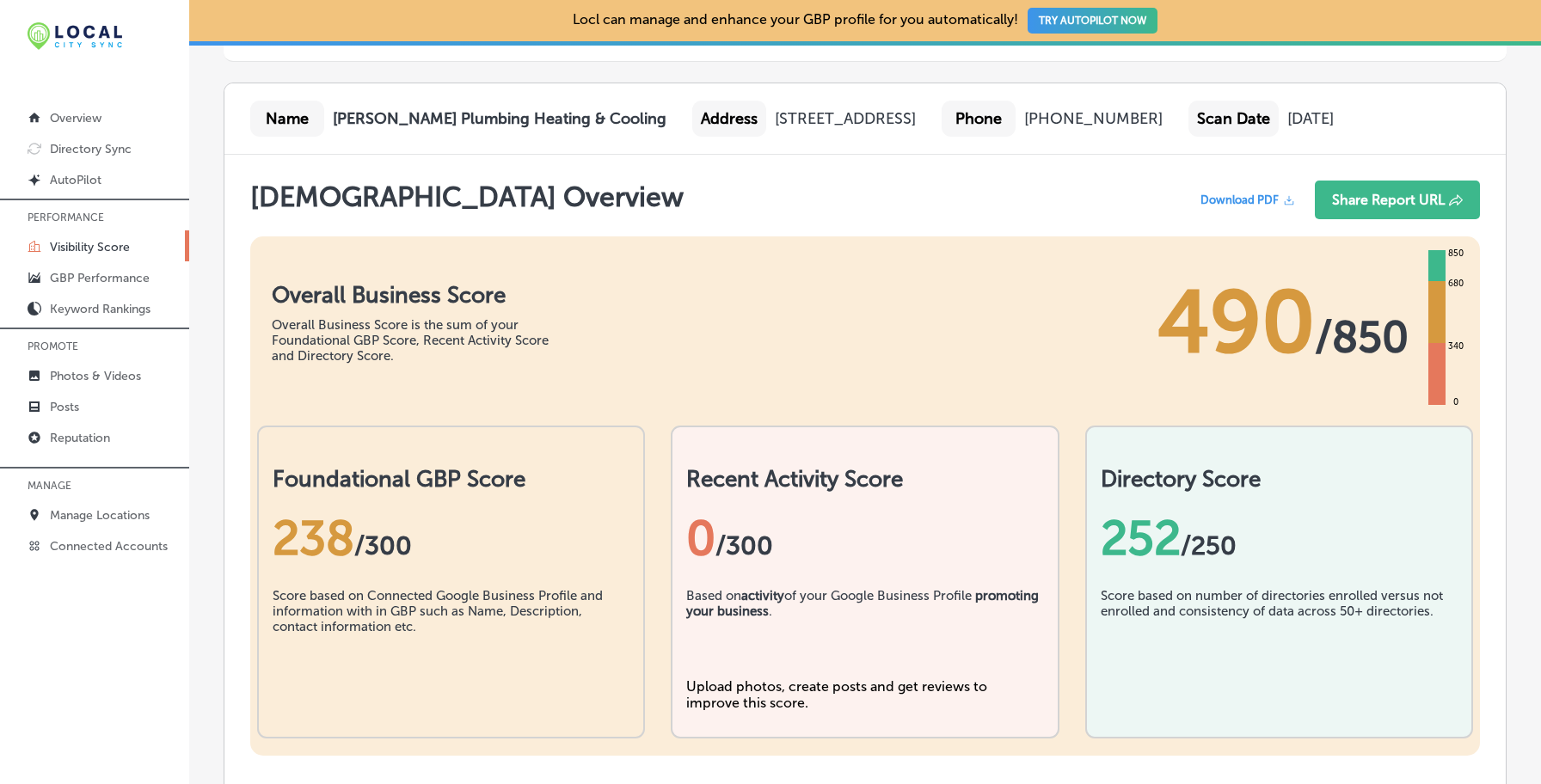
scroll to position [222, 0]
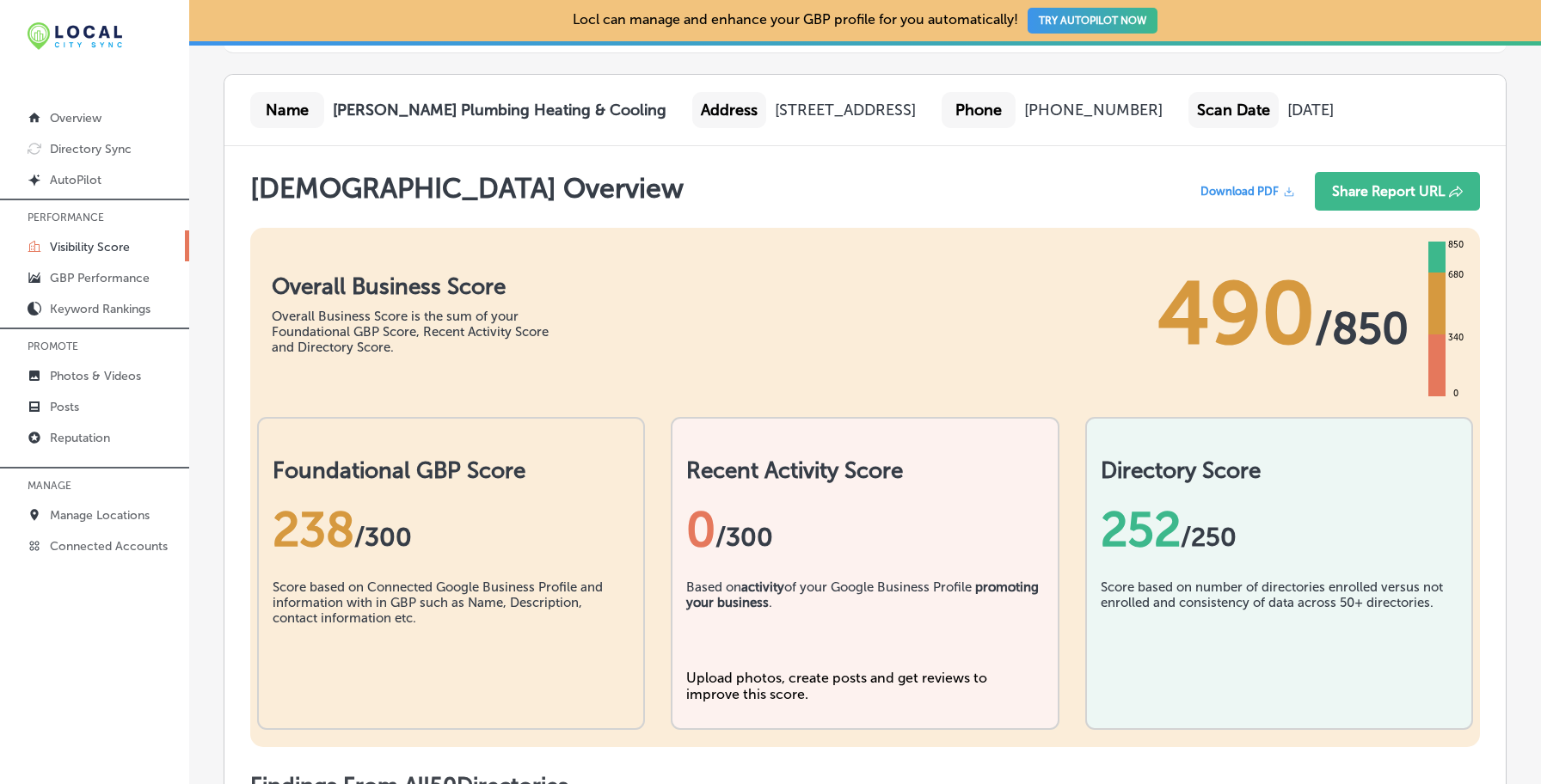
click at [1140, 525] on div "252 /250" at bounding box center [1279, 529] width 357 height 57
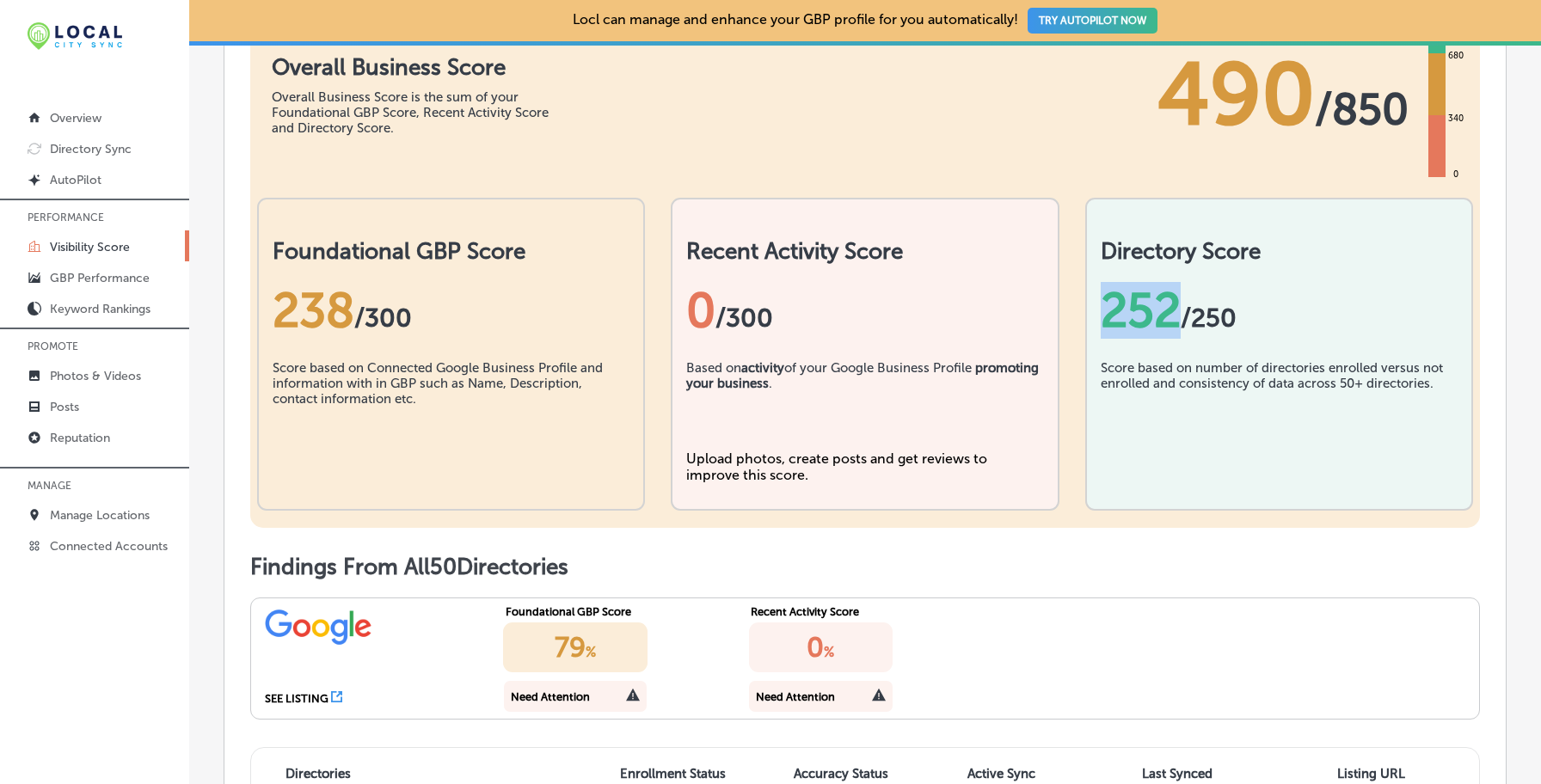
scroll to position [365, 0]
